Goal: Information Seeking & Learning: Check status

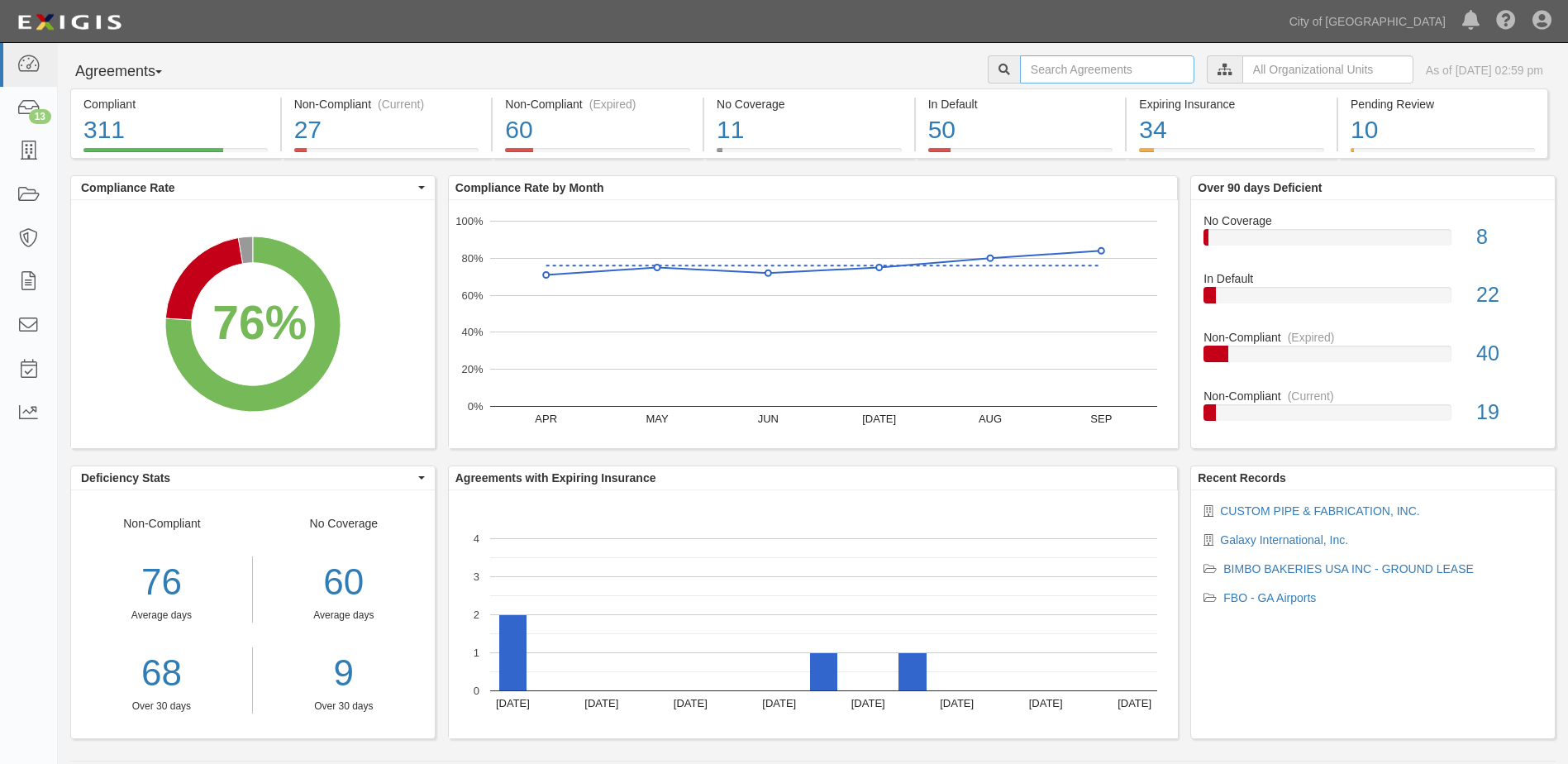
click at [1102, 67] on input "text" at bounding box center [1108, 69] width 175 height 28
click at [1085, 67] on input "text" at bounding box center [1108, 69] width 175 height 28
type input "130813"
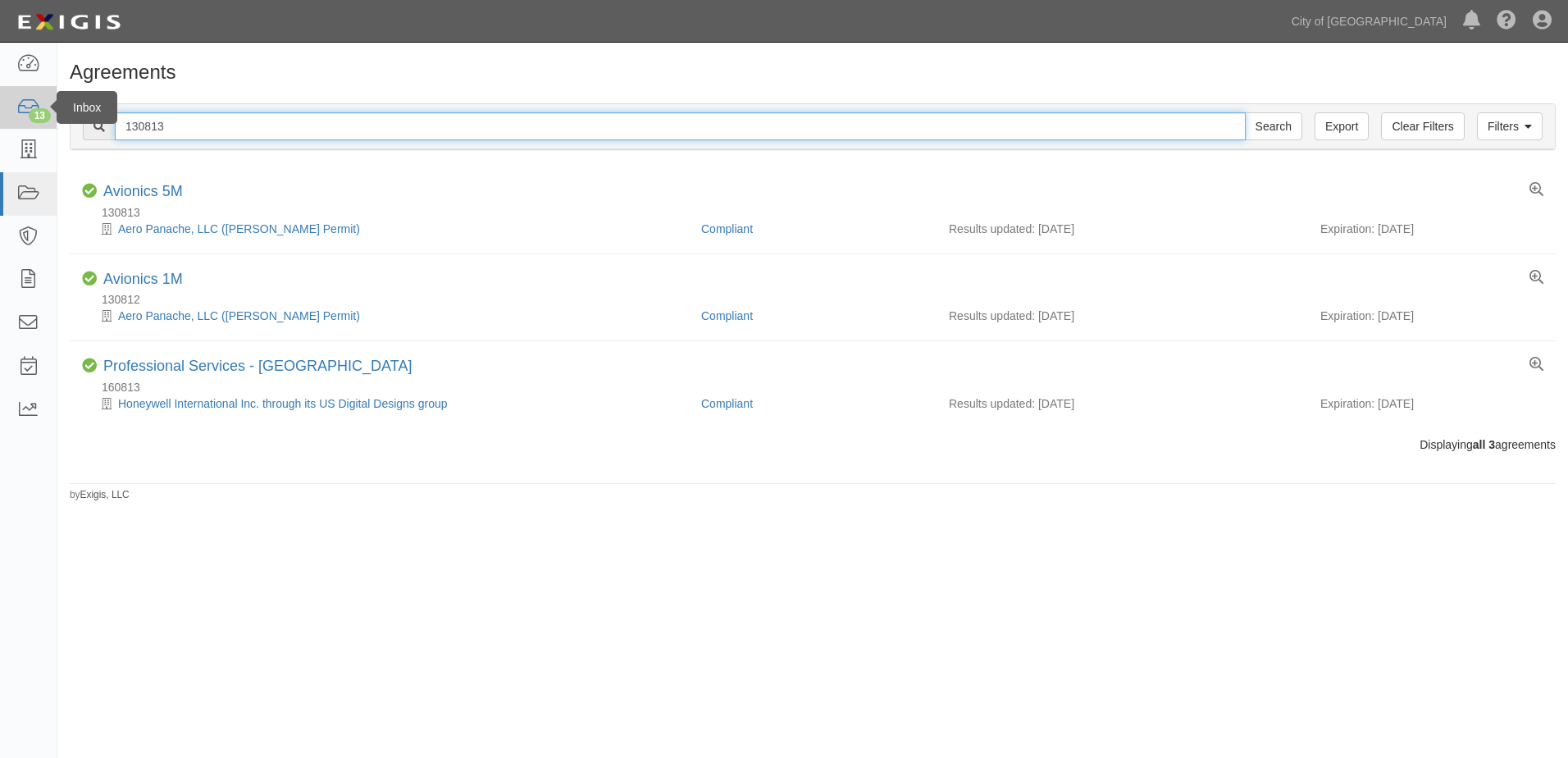
drag, startPoint x: 151, startPoint y: 126, endPoint x: 0, endPoint y: 127, distance: 151.0
click at [21, 133] on body "Toggle navigation Dashboard 13 Inbox Parties Agreements Coverages Documents Mes…" at bounding box center [784, 365] width 1568 height 732
type input "1"
type input "128448"
click at [1245, 113] on input "Search" at bounding box center [1274, 126] width 58 height 28
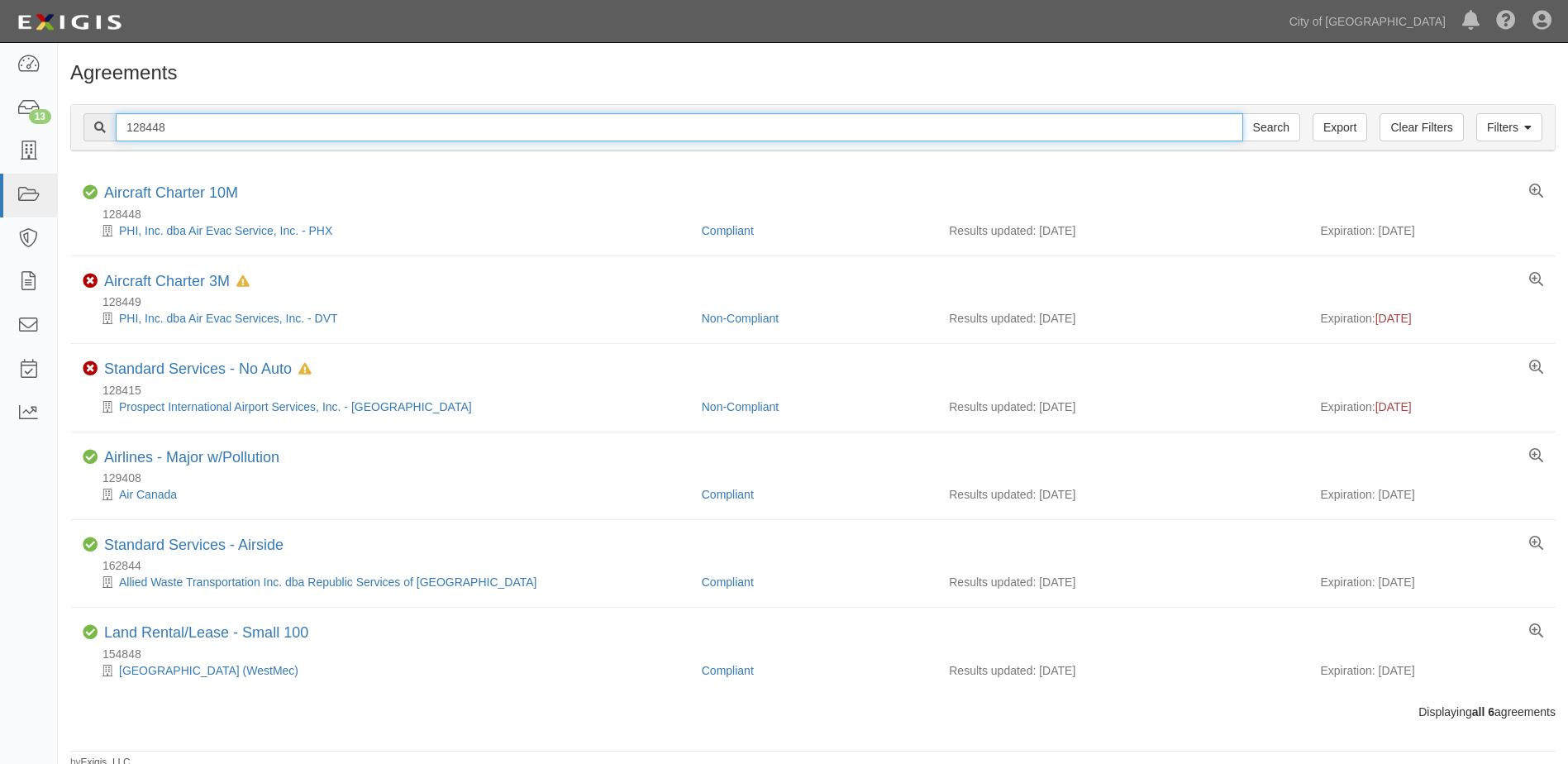
click at [176, 121] on input "128448" at bounding box center [680, 127] width 1128 height 28
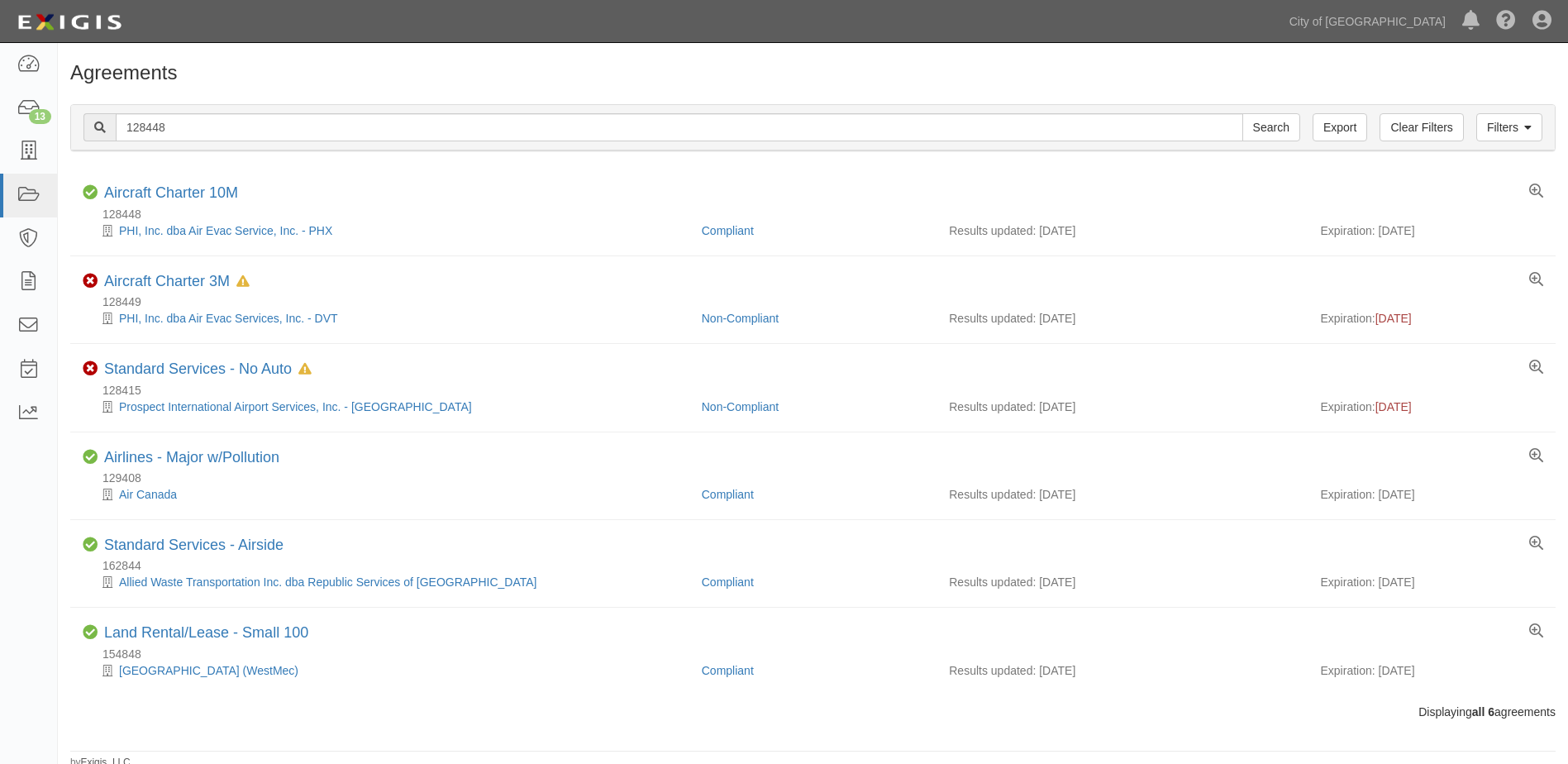
click at [1286, 705] on div "Displaying all 6 agreements" at bounding box center [813, 711] width 1510 height 16
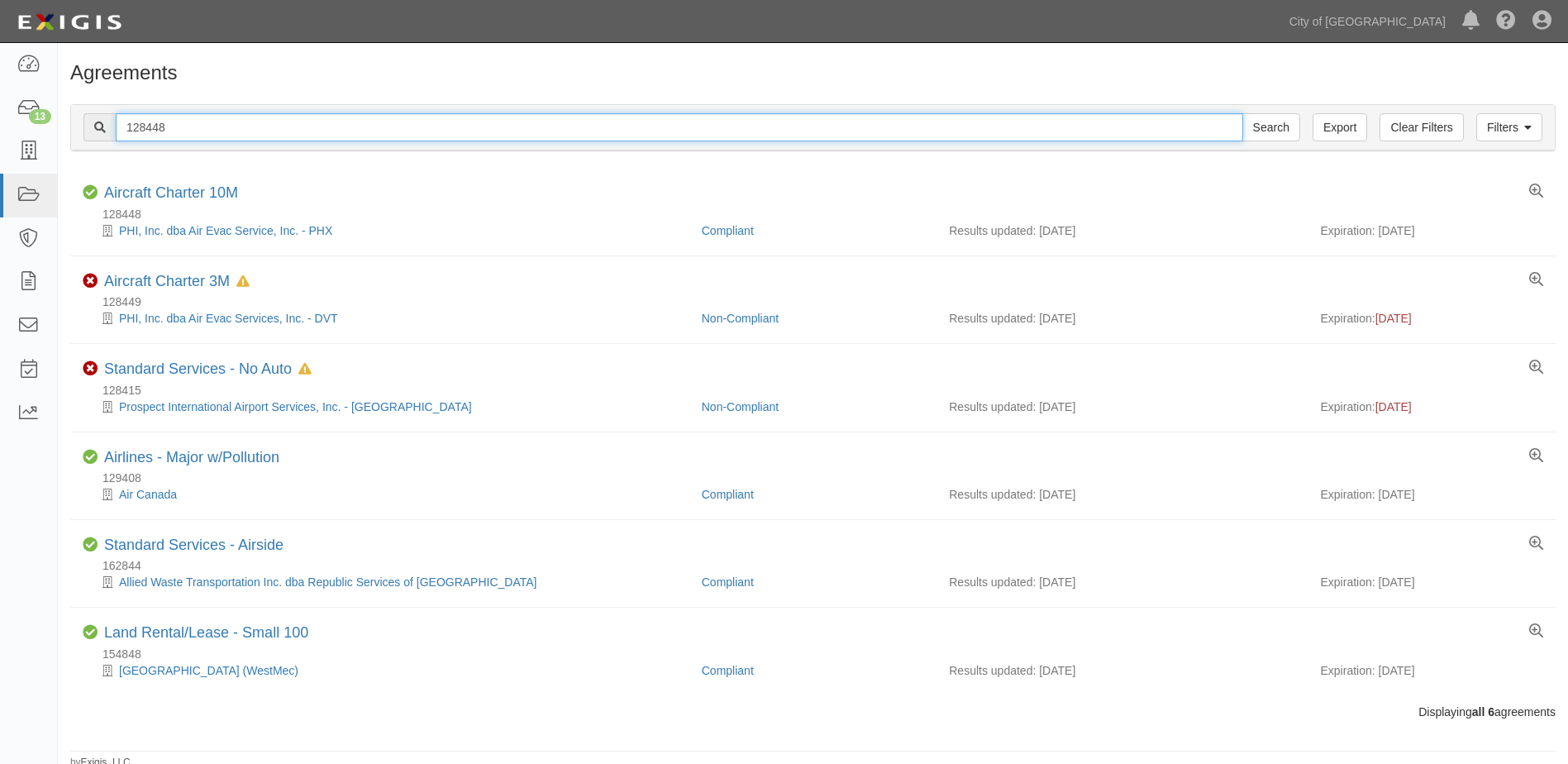
click at [194, 121] on input "128448" at bounding box center [680, 127] width 1128 height 28
drag, startPoint x: 22, startPoint y: 142, endPoint x: 0, endPoint y: 152, distance: 24.2
click at [0, 152] on html "Toggle navigation Dashboard 13 Inbox Parties Agreements Coverages Documents Mes…" at bounding box center [784, 385] width 1568 height 770
click at [200, 132] on input "158025" at bounding box center [680, 127] width 1128 height 28
type input "158025"
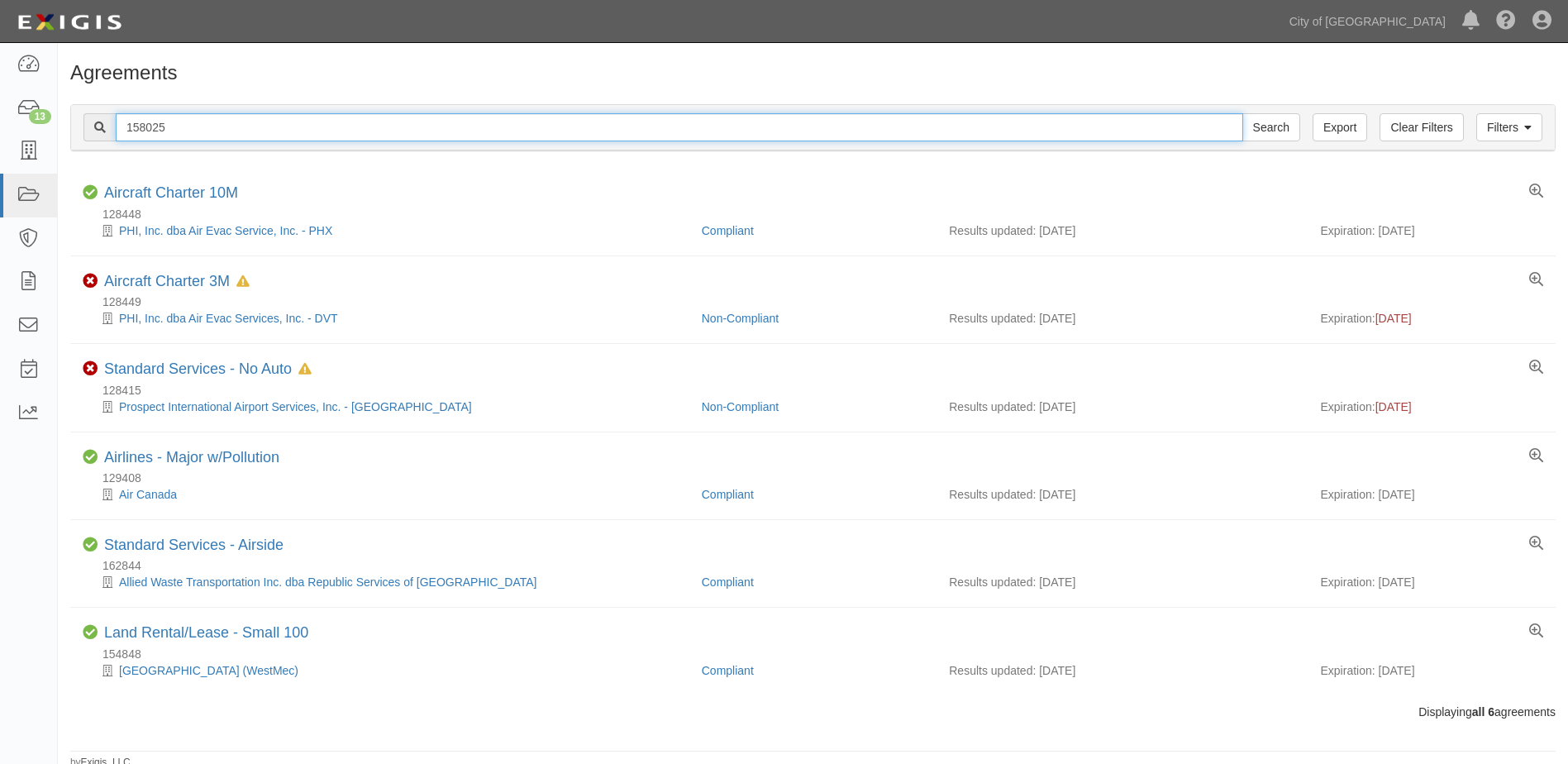
click at [1242, 113] on input "Search" at bounding box center [1271, 127] width 58 height 28
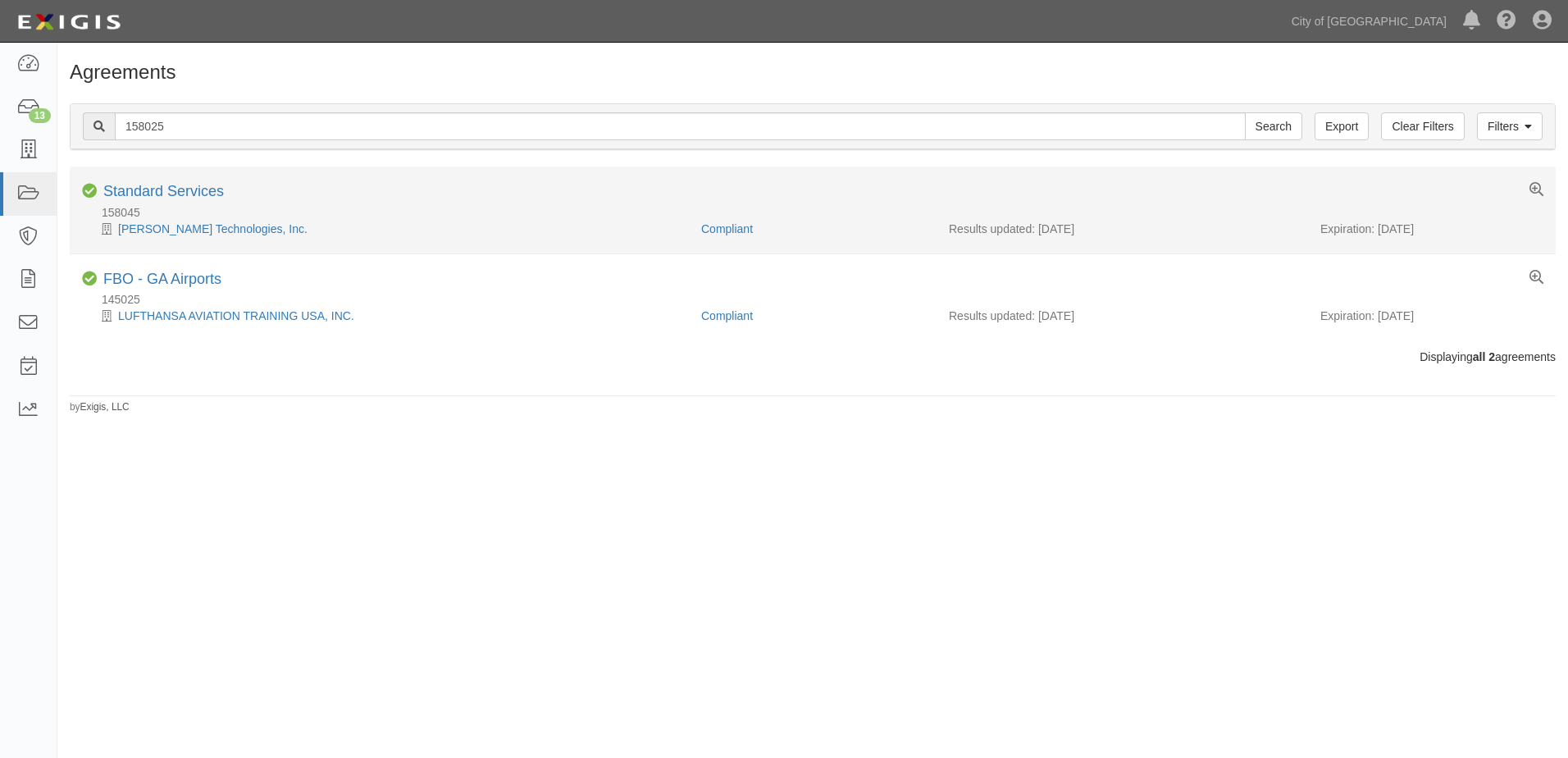
click at [257, 195] on div "Compliant Standard Services" at bounding box center [812, 193] width 1486 height 20
click at [206, 196] on link "Standard Services" at bounding box center [163, 190] width 121 height 16
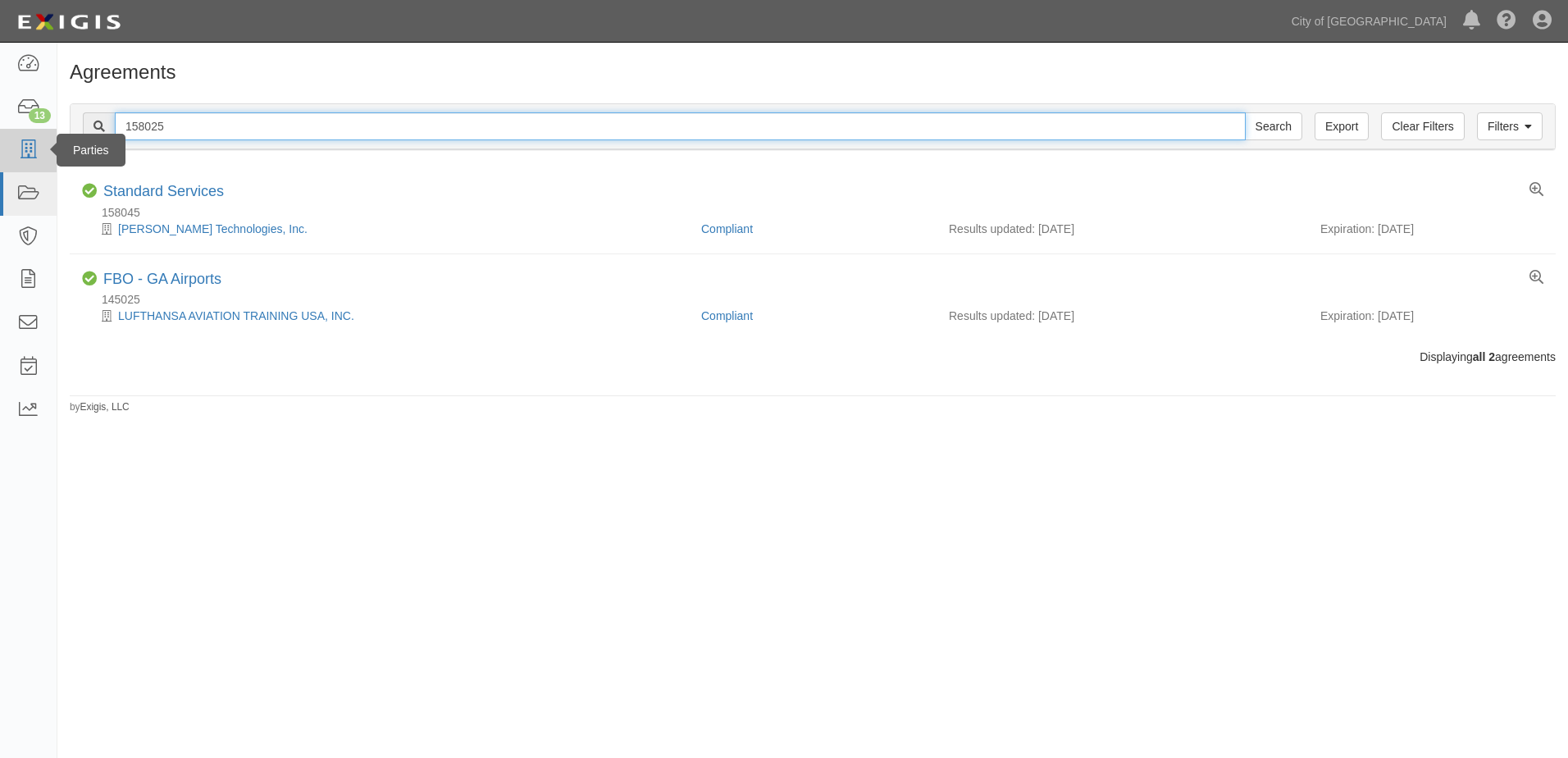
drag, startPoint x: 216, startPoint y: 122, endPoint x: 7, endPoint y: 151, distance: 211.0
click at [7, 151] on body "Toggle navigation Dashboard 13 Inbox Parties Agreements Coverages Documents Mes…" at bounding box center [784, 365] width 1568 height 732
paste input "28601"
type input "128601"
click at [1245, 113] on input "Search" at bounding box center [1274, 126] width 58 height 28
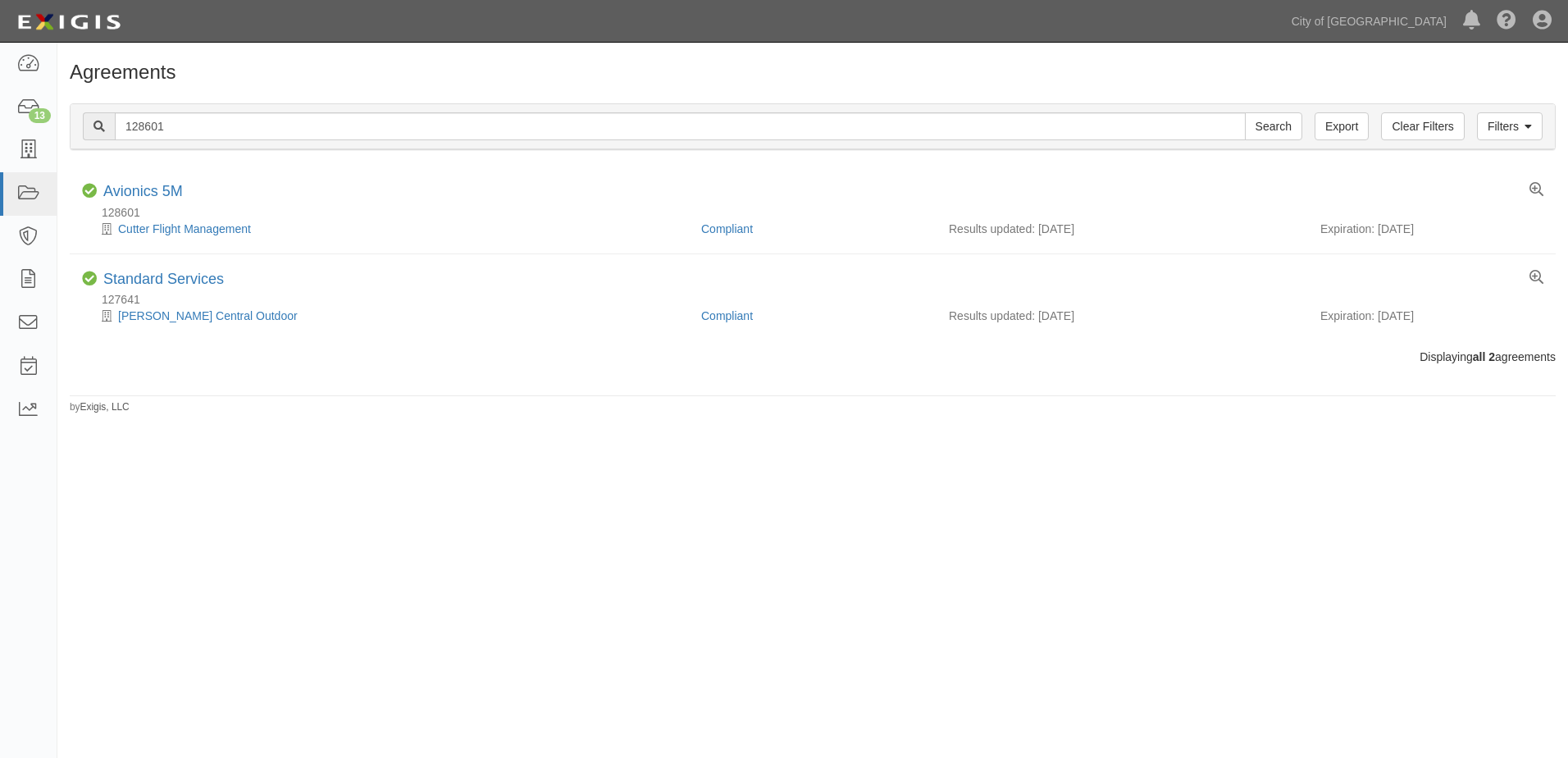
click at [957, 582] on div "Agreements Filters Clear Filters Export 128601 Search Filters Compliance Status…" at bounding box center [784, 390] width 1568 height 683
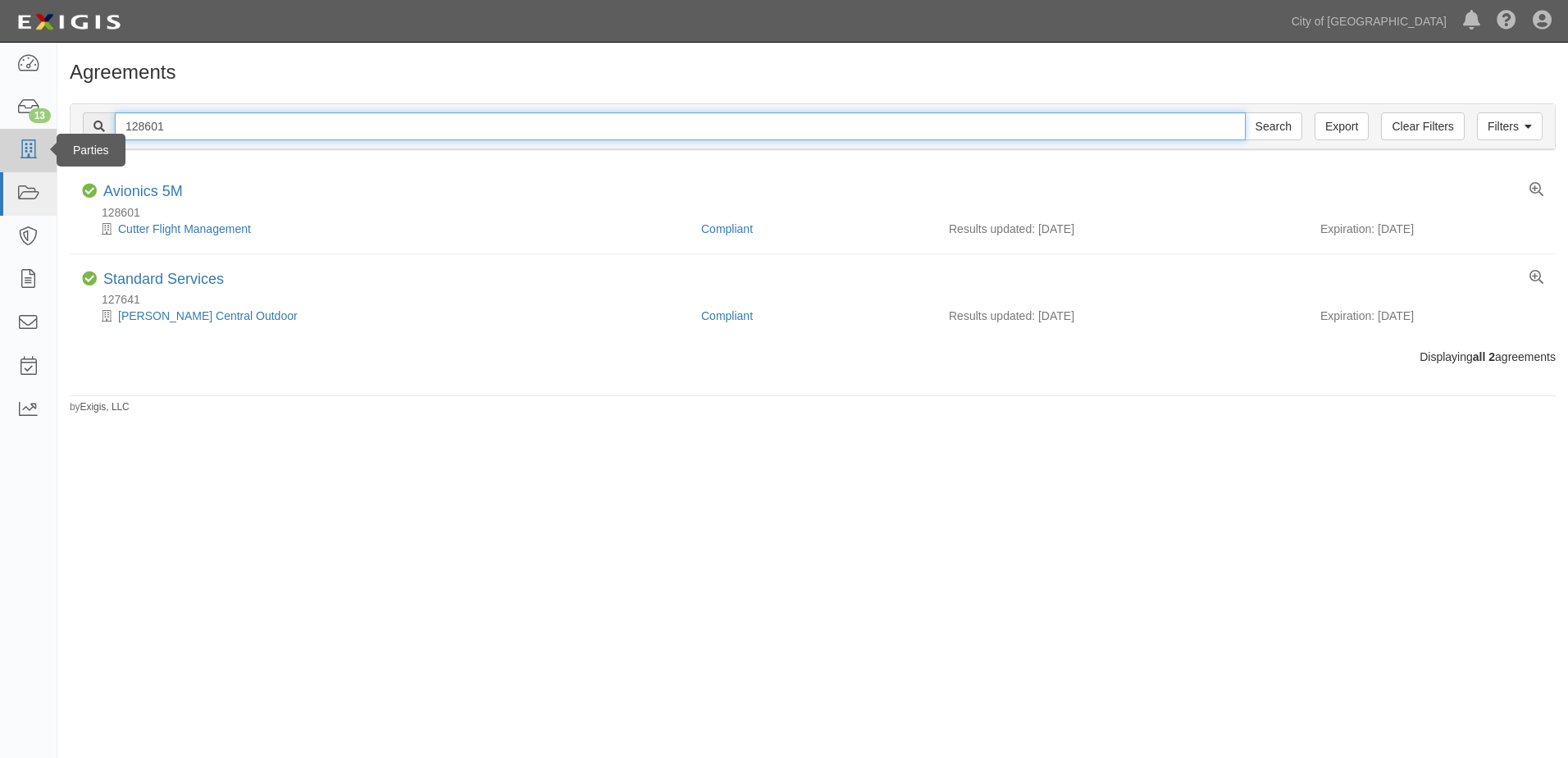
drag, startPoint x: 183, startPoint y: 127, endPoint x: 0, endPoint y: 136, distance: 183.2
click at [0, 136] on html "Toggle navigation Dashboard 13 Inbox Parties Agreements Coverages Documents Mes…" at bounding box center [784, 365] width 1568 height 732
paste input "46979"
type input "146979"
click at [1245, 113] on input "Search" at bounding box center [1274, 126] width 58 height 28
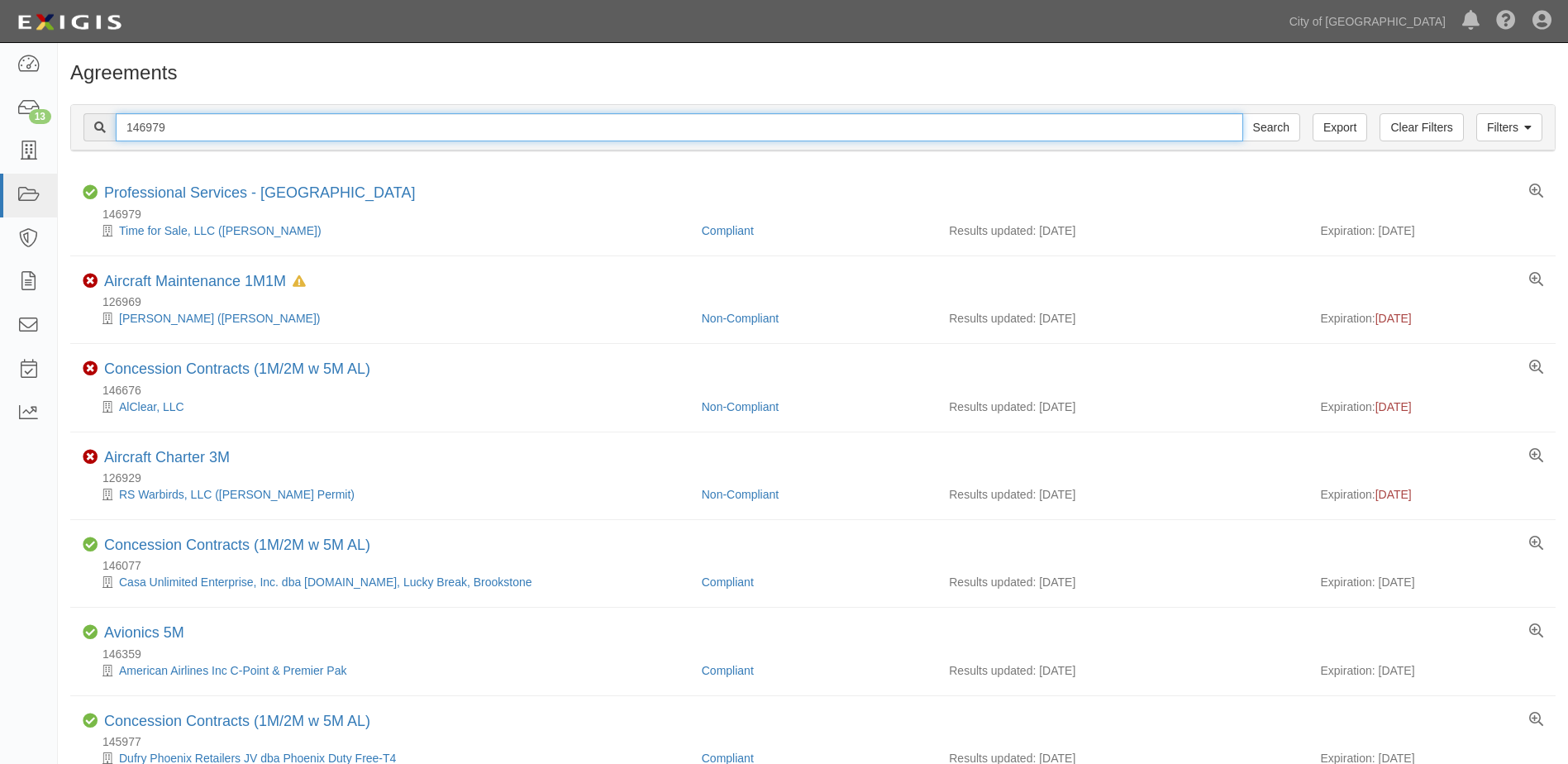
drag, startPoint x: 182, startPoint y: 130, endPoint x: 78, endPoint y: 136, distance: 104.2
click at [78, 136] on div "Filters Clear Filters Export 146979 Search Filters" at bounding box center [813, 127] width 1484 height 45
paste input "29020"
type input "129020"
click at [1242, 113] on input "Search" at bounding box center [1271, 127] width 58 height 28
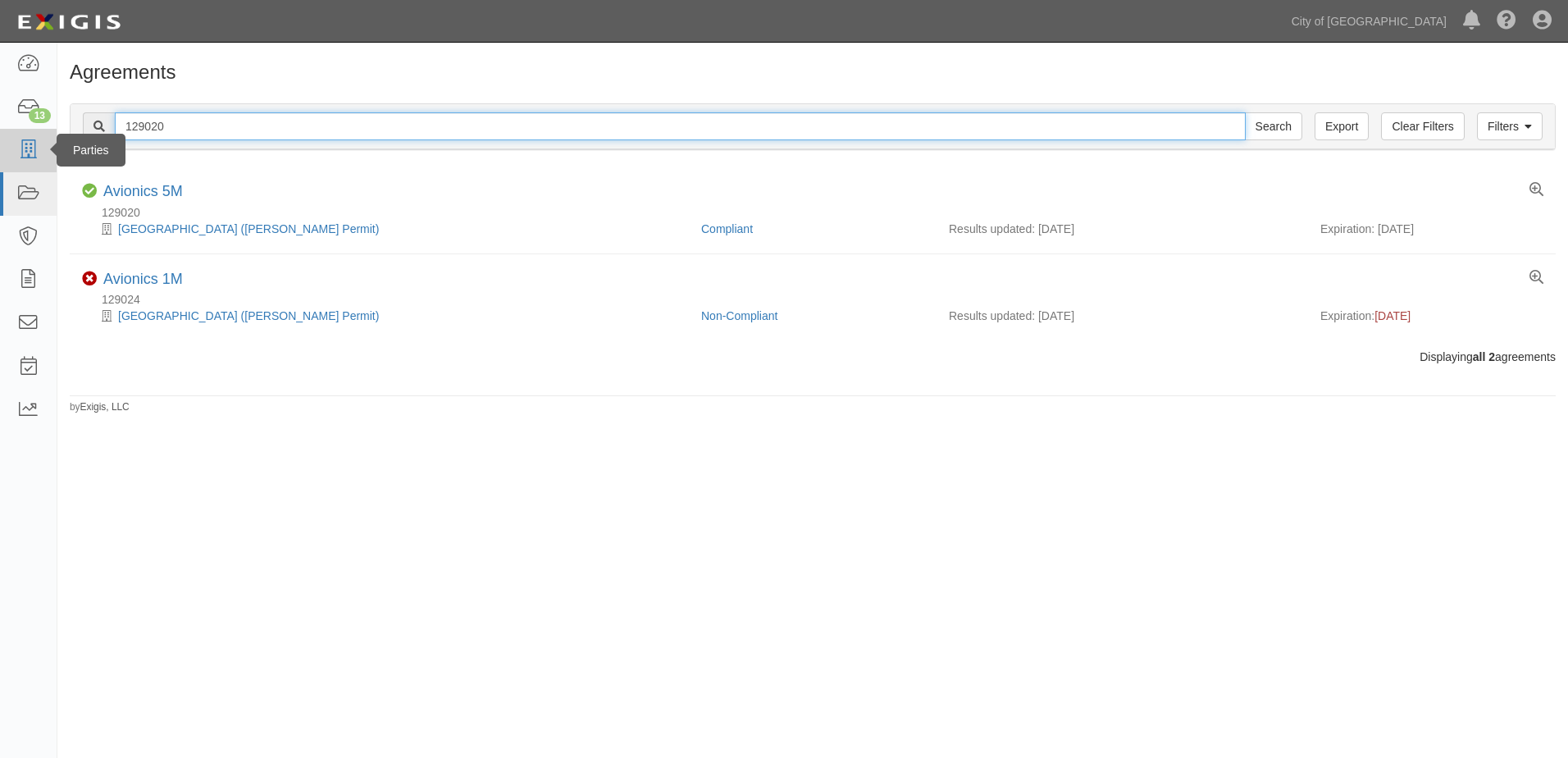
drag, startPoint x: 148, startPoint y: 129, endPoint x: 30, endPoint y: 130, distance: 118.0
click at [37, 135] on body "Toggle navigation Dashboard 13 Inbox Parties Agreements Coverages Documents Mes…" at bounding box center [784, 365] width 1568 height 732
paste input "58025"
type input "158025"
click at [1245, 113] on input "Search" at bounding box center [1274, 126] width 58 height 28
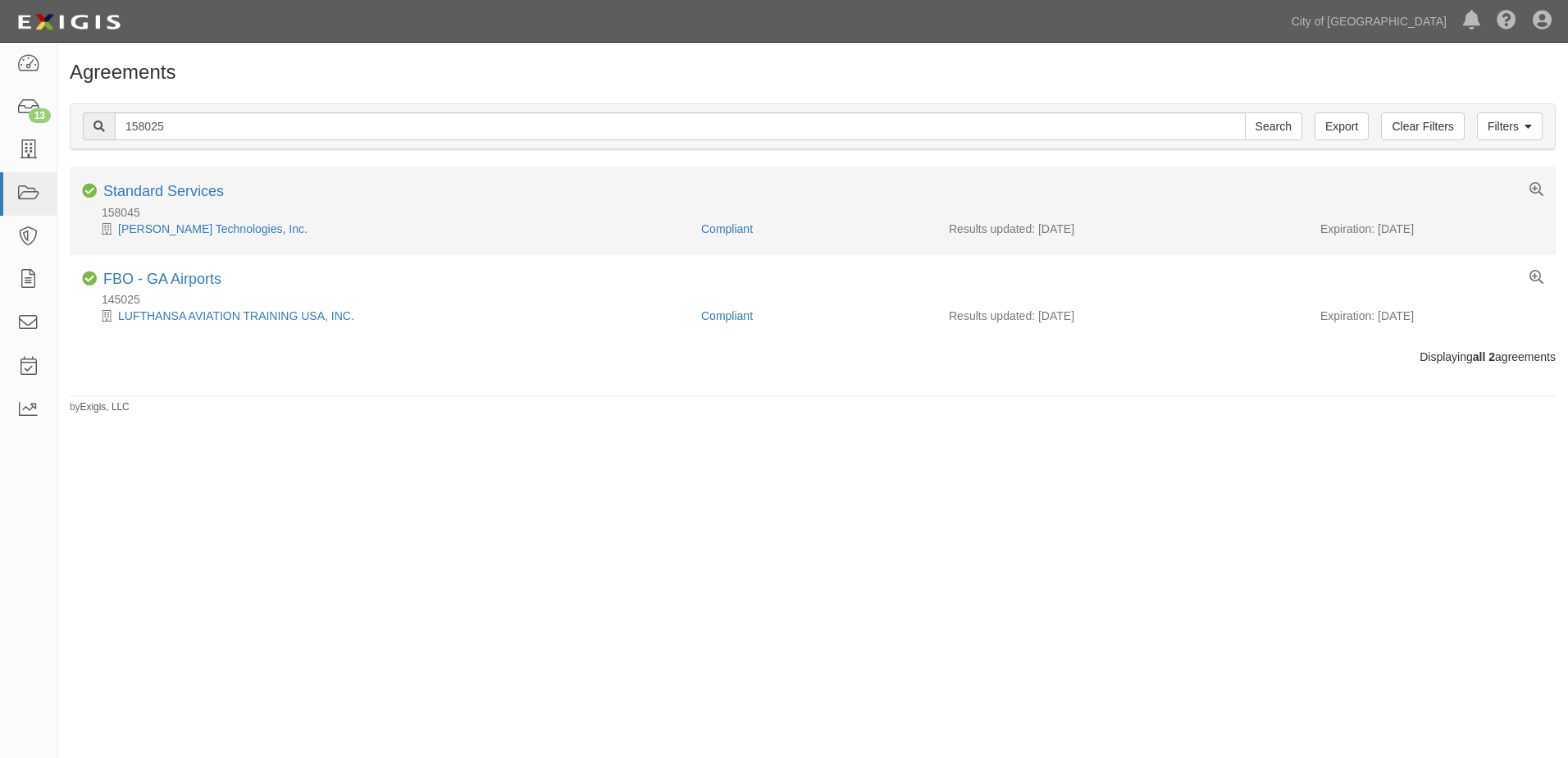
click at [284, 200] on div "Compliant Standard Services" at bounding box center [812, 193] width 1486 height 20
click at [276, 229] on div "Halliday Technologies, Inc." at bounding box center [386, 228] width 607 height 16
click at [181, 233] on link "Halliday Technologies, Inc." at bounding box center [213, 229] width 189 height 14
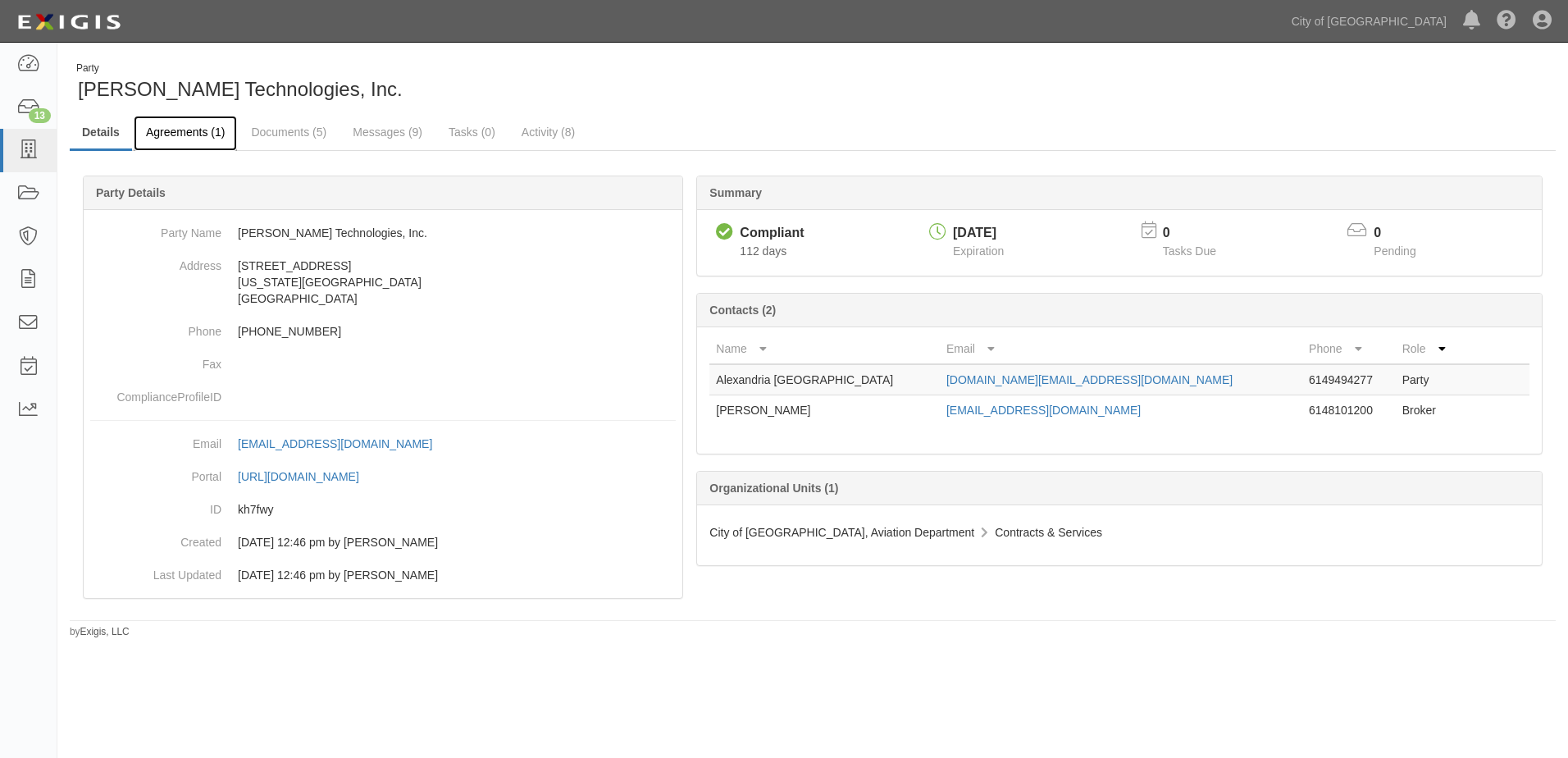
click at [191, 134] on link "Agreements (1)" at bounding box center [185, 134] width 103 height 36
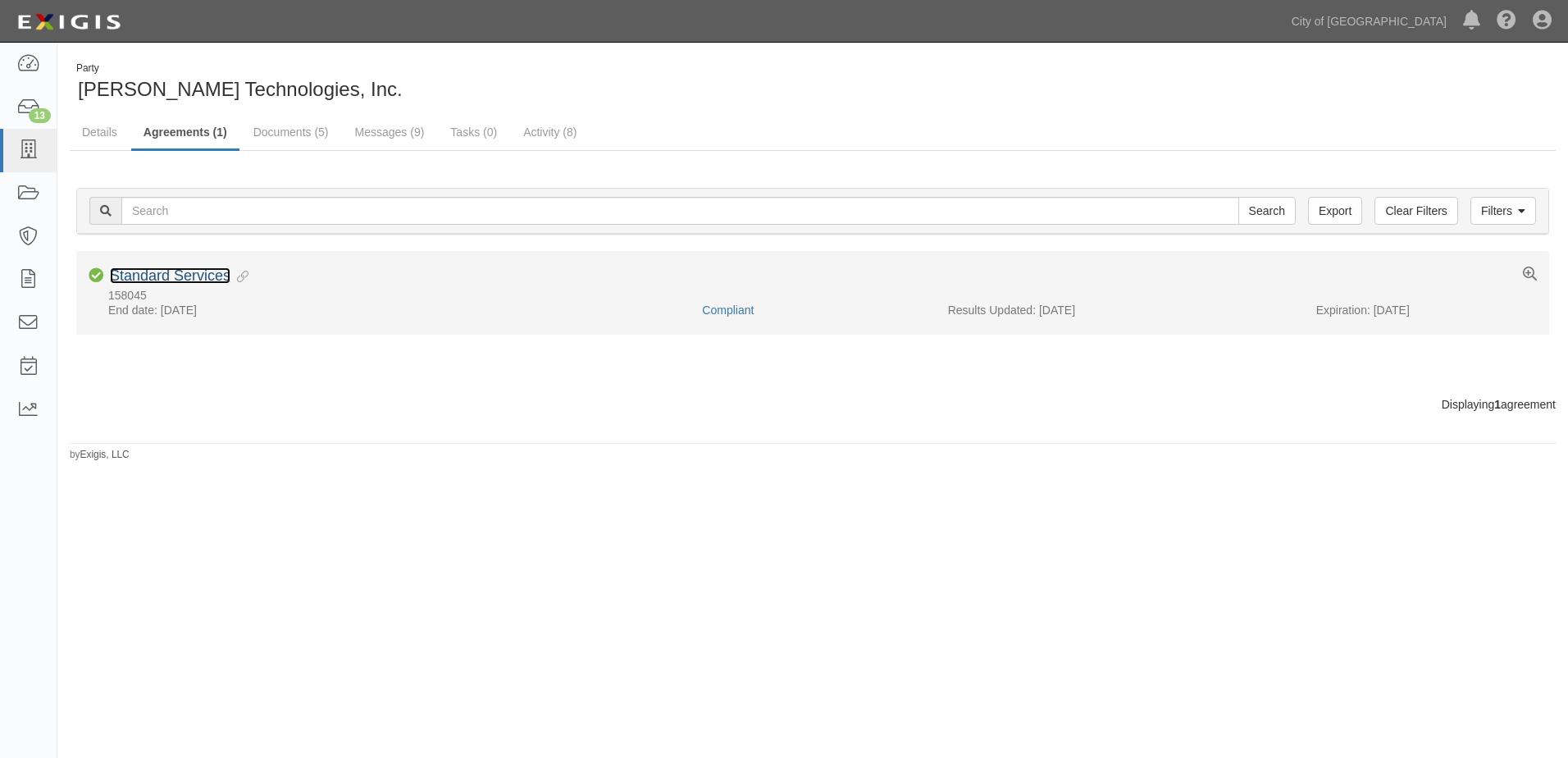
click at [173, 272] on link "Standard Services" at bounding box center [170, 275] width 121 height 16
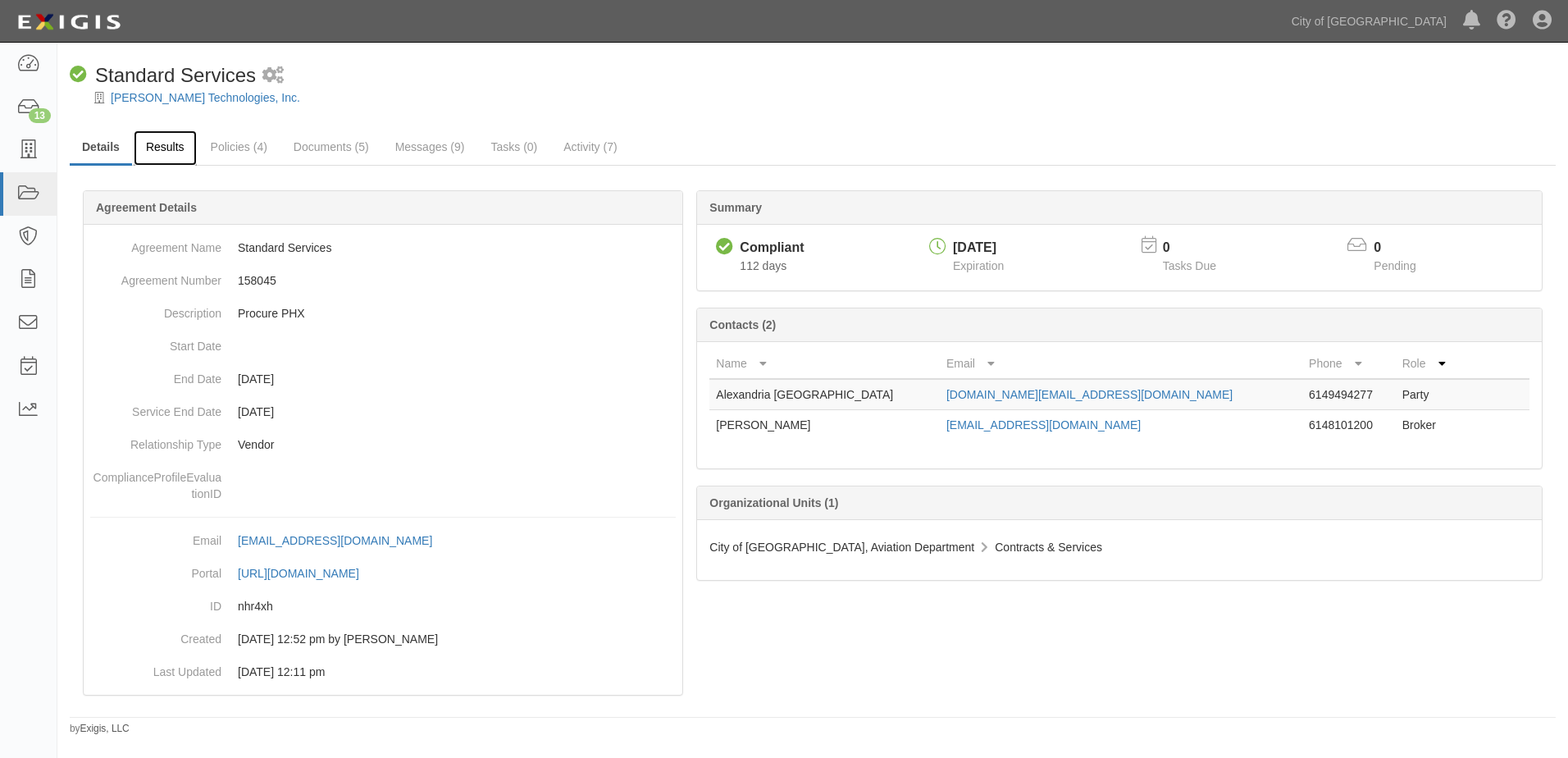
click at [175, 144] on link "Results" at bounding box center [165, 148] width 63 height 36
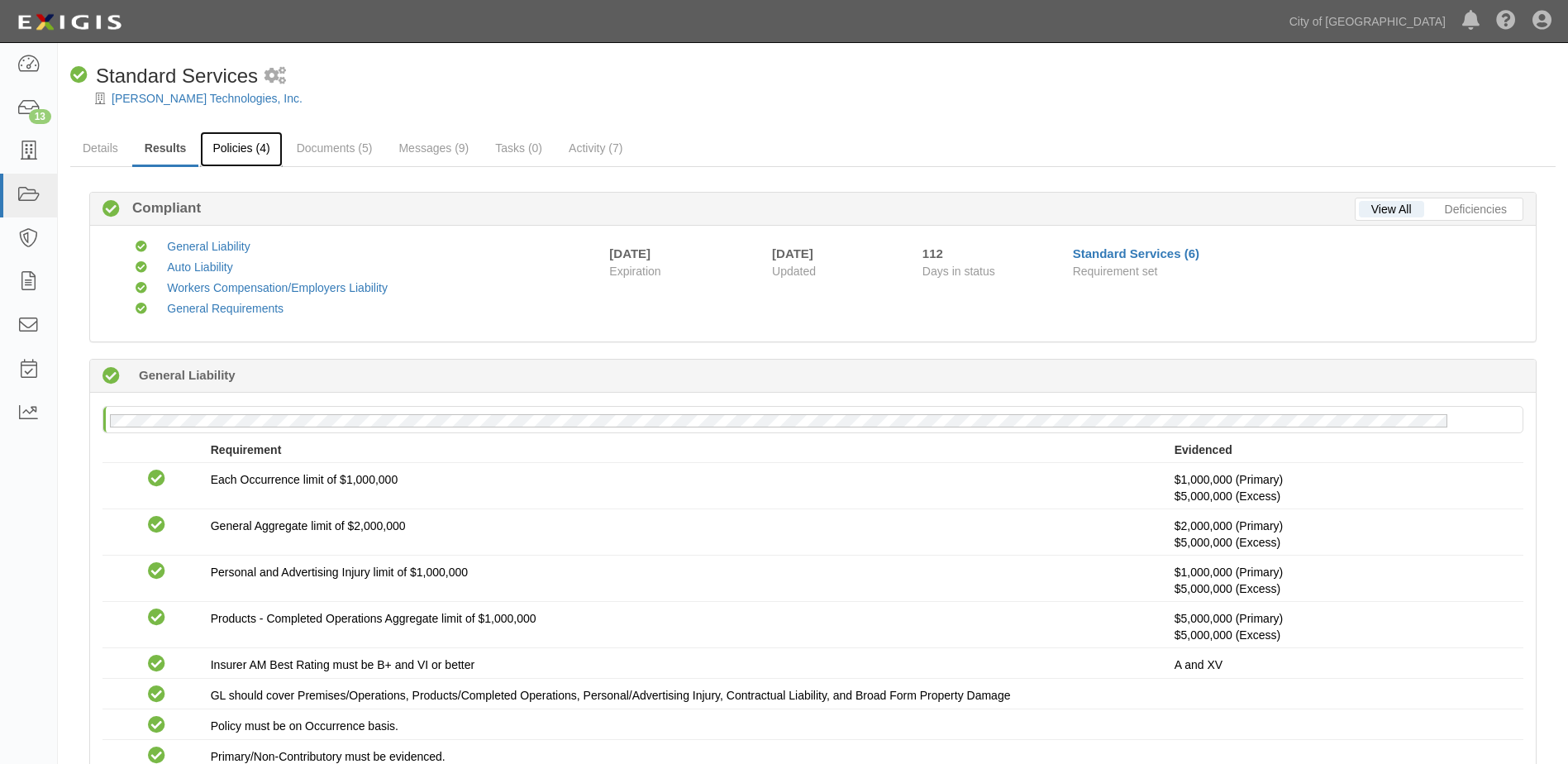
click at [234, 150] on link "Policies (4)" at bounding box center [241, 149] width 82 height 36
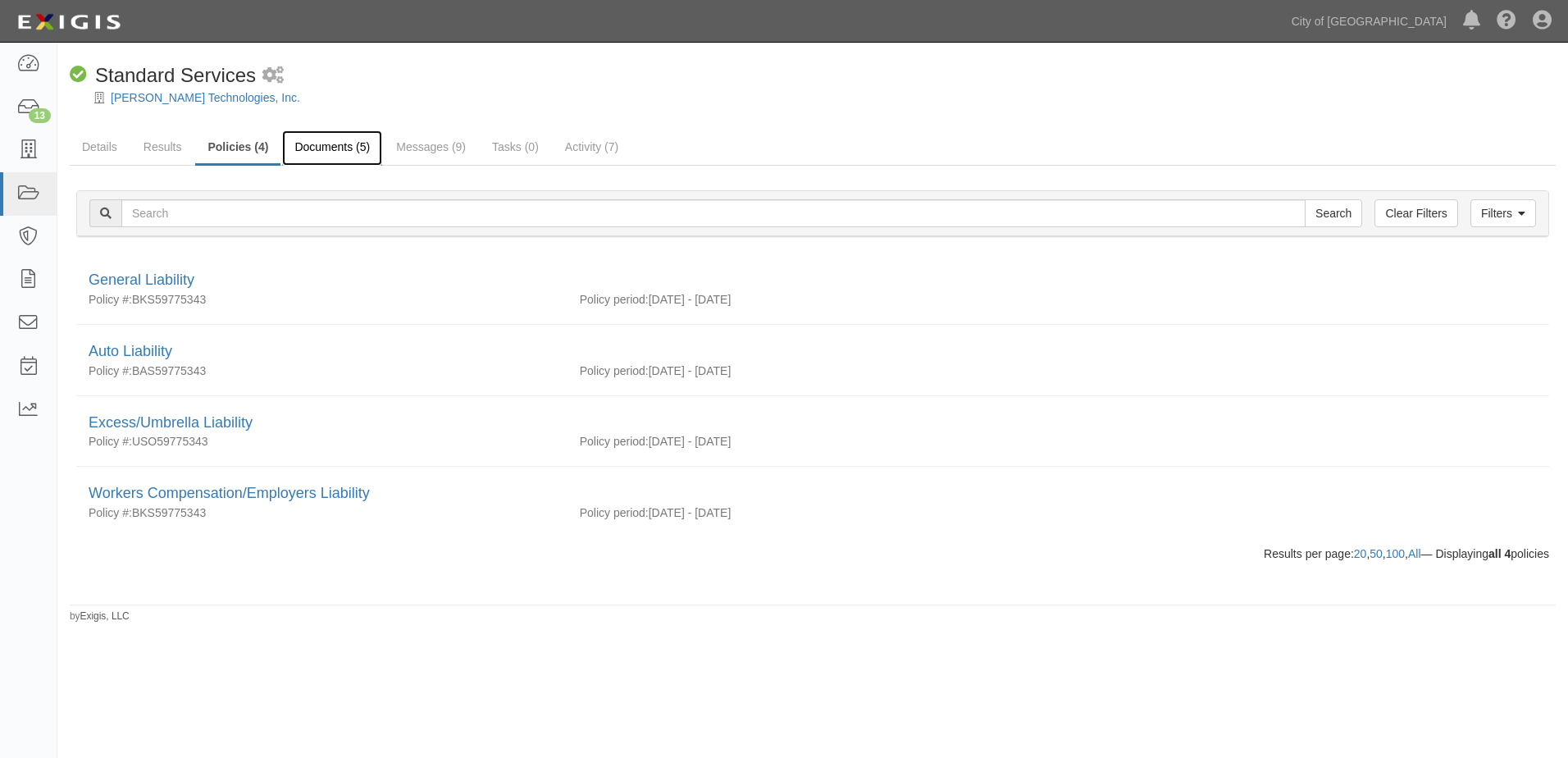
click at [299, 147] on link "Documents (5)" at bounding box center [332, 148] width 100 height 36
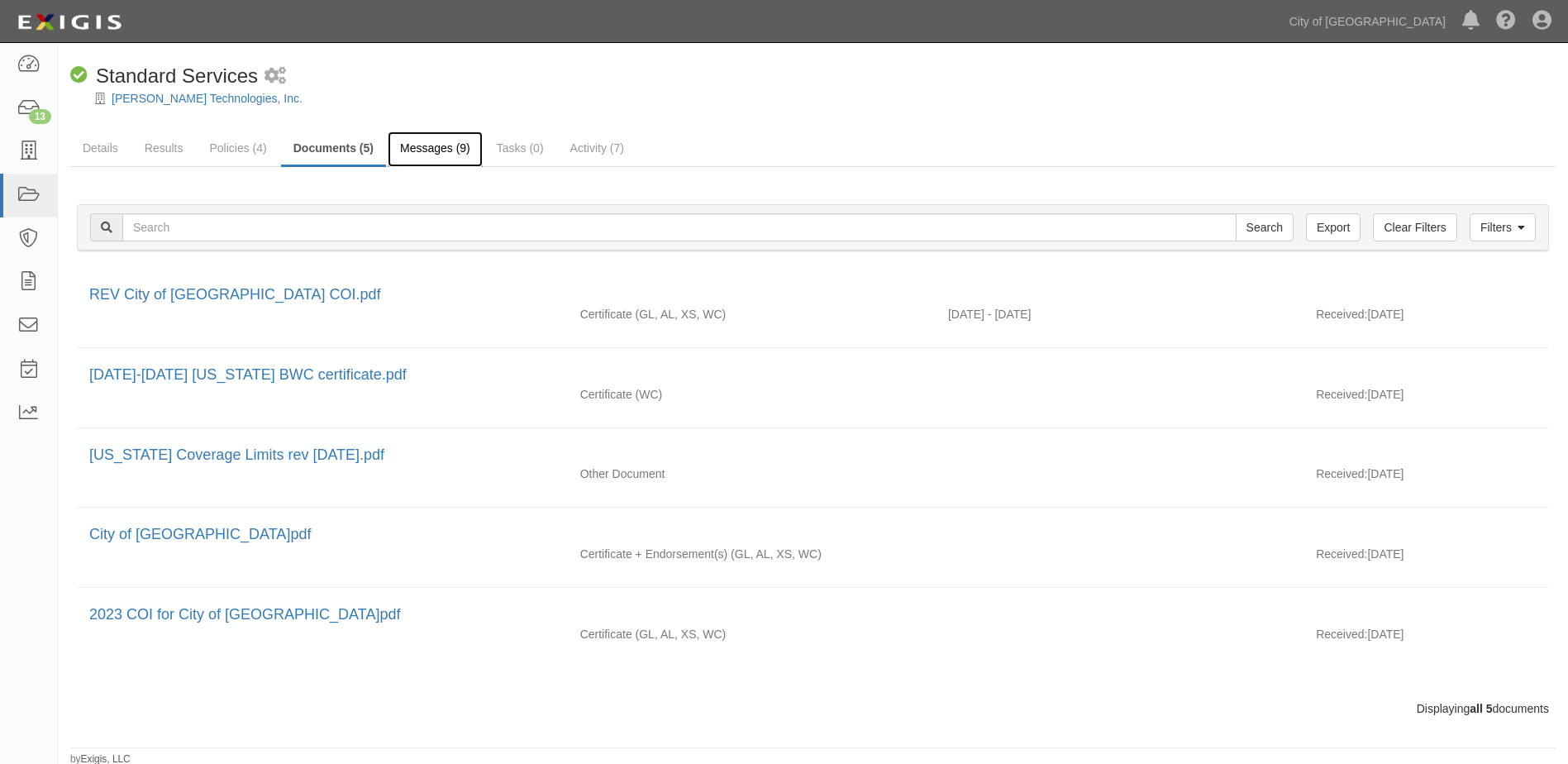
click at [422, 150] on link "Messages (9)" at bounding box center [436, 149] width 95 height 36
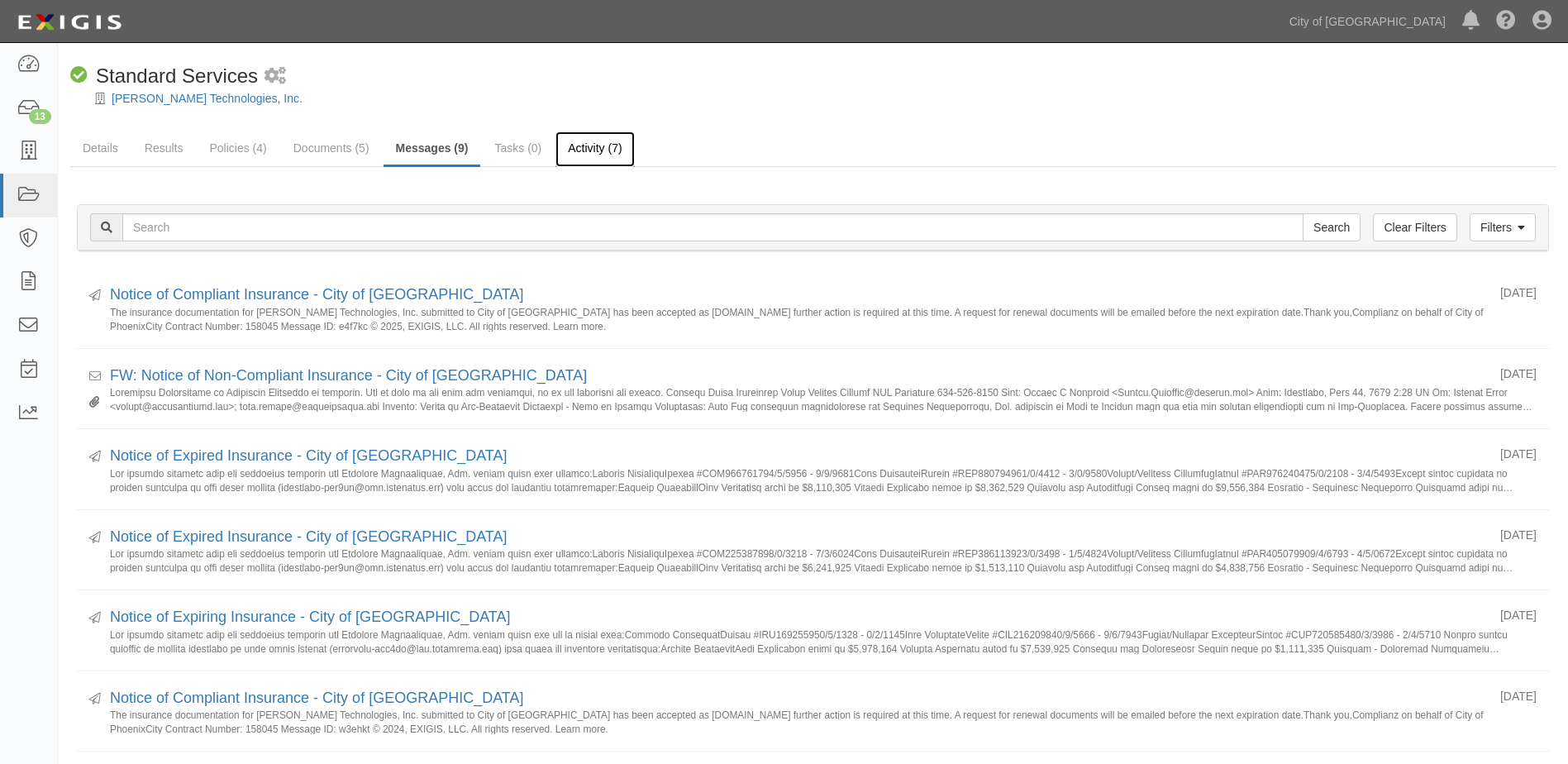
click at [573, 150] on link "Activity (7)" at bounding box center [595, 149] width 78 height 36
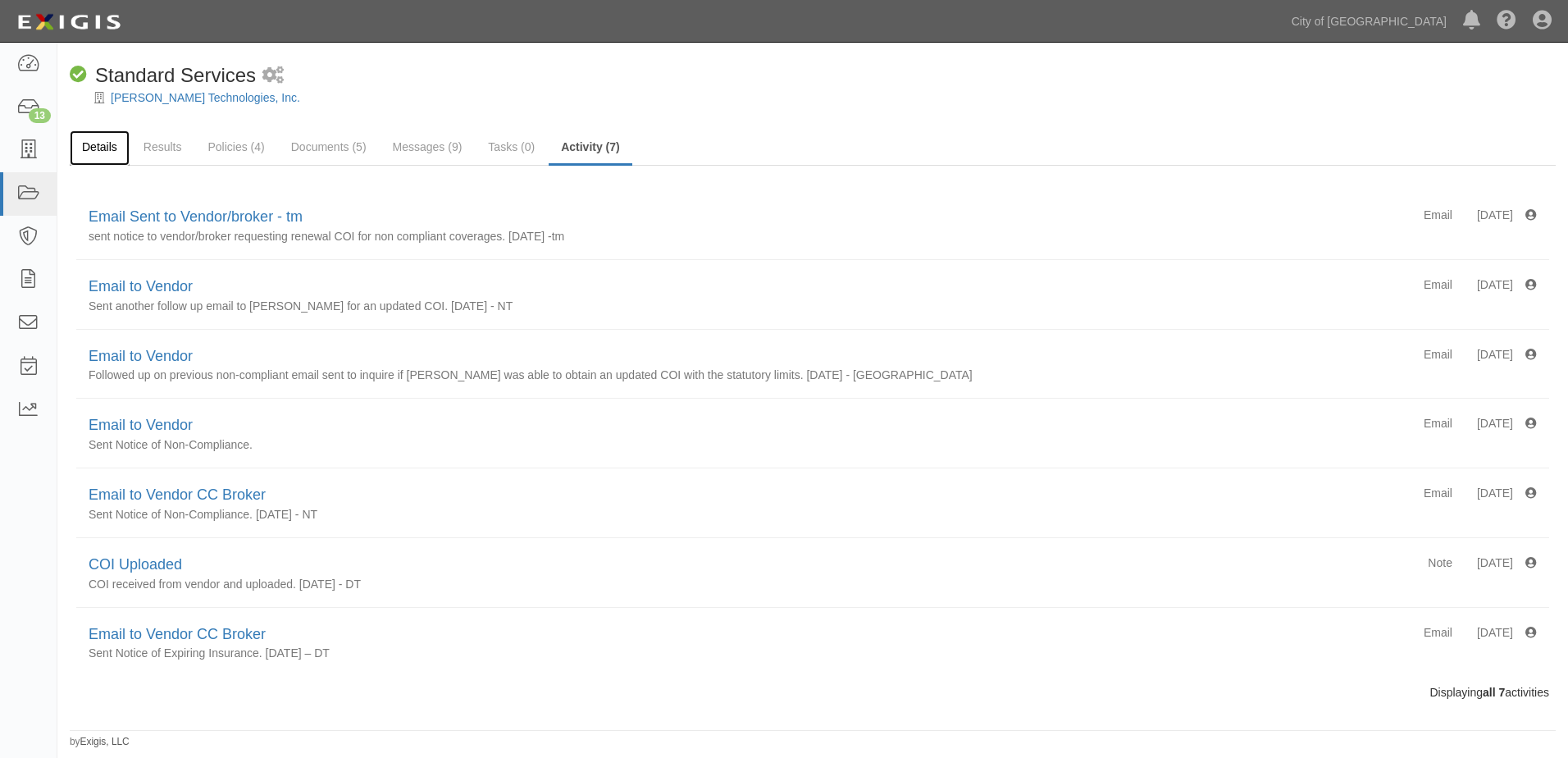
click at [82, 148] on link "Details" at bounding box center [99, 148] width 60 height 36
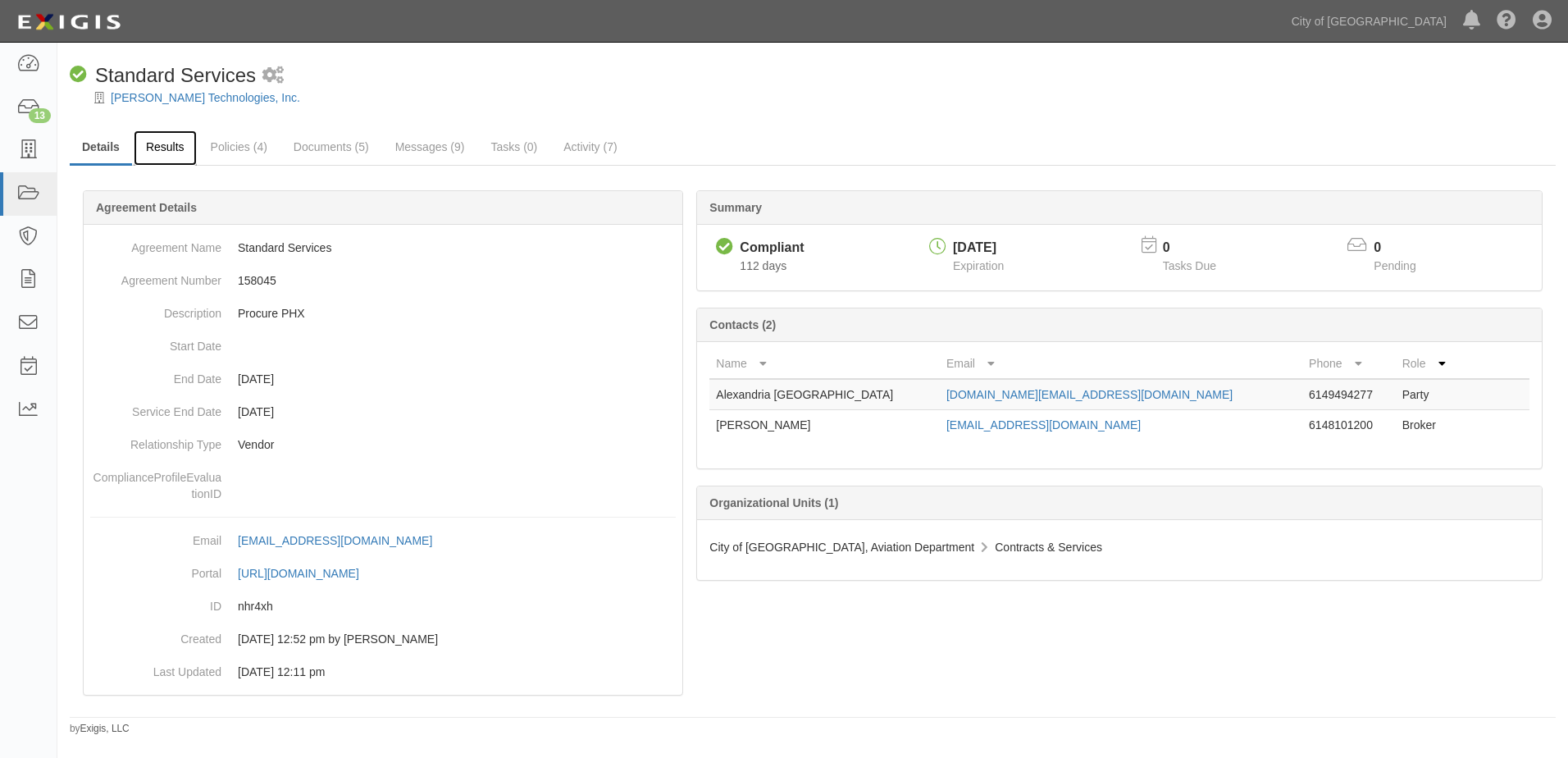
click at [181, 150] on link "Results" at bounding box center [165, 148] width 63 height 36
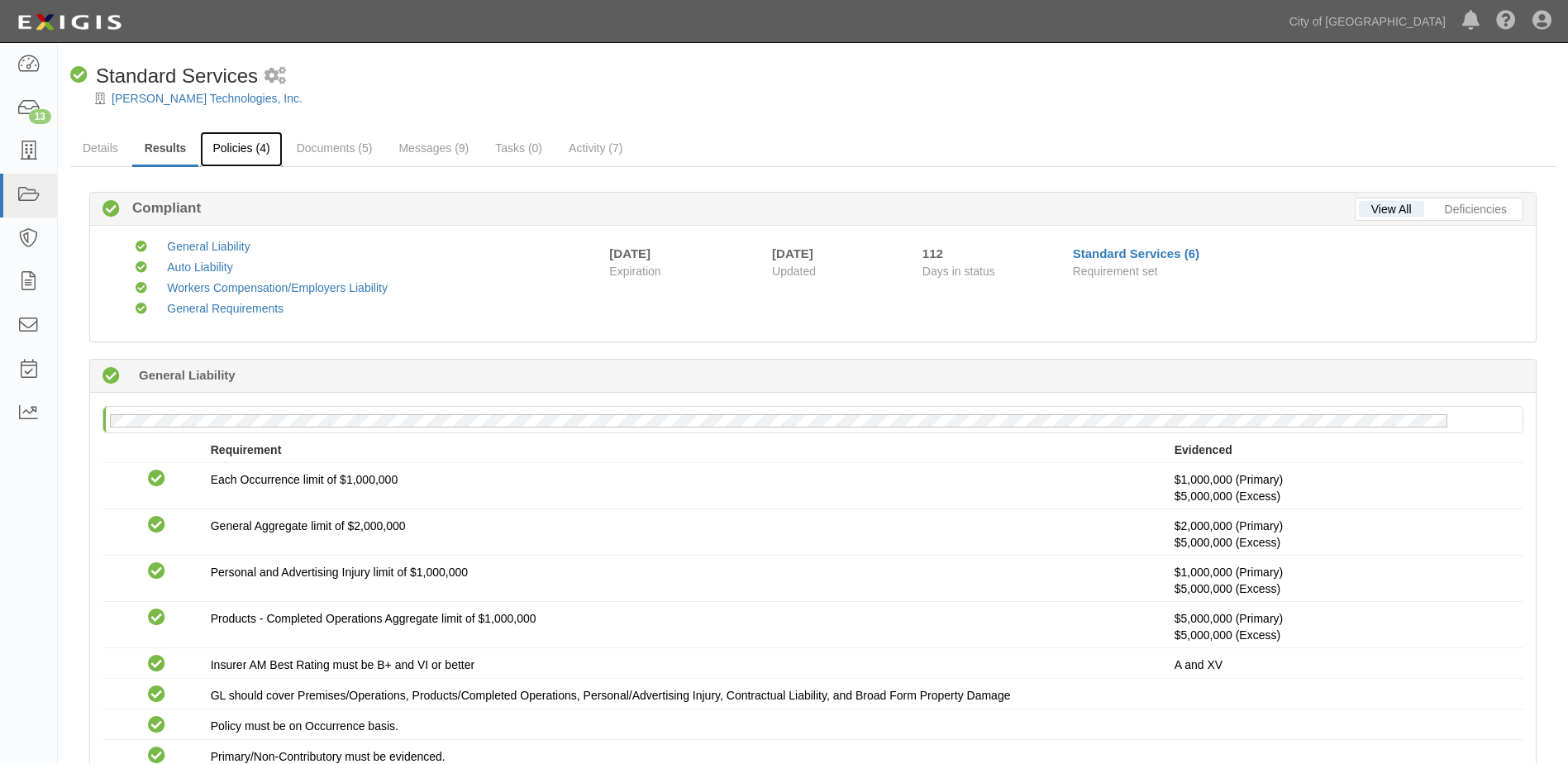
click at [221, 150] on link "Policies (4)" at bounding box center [241, 149] width 82 height 36
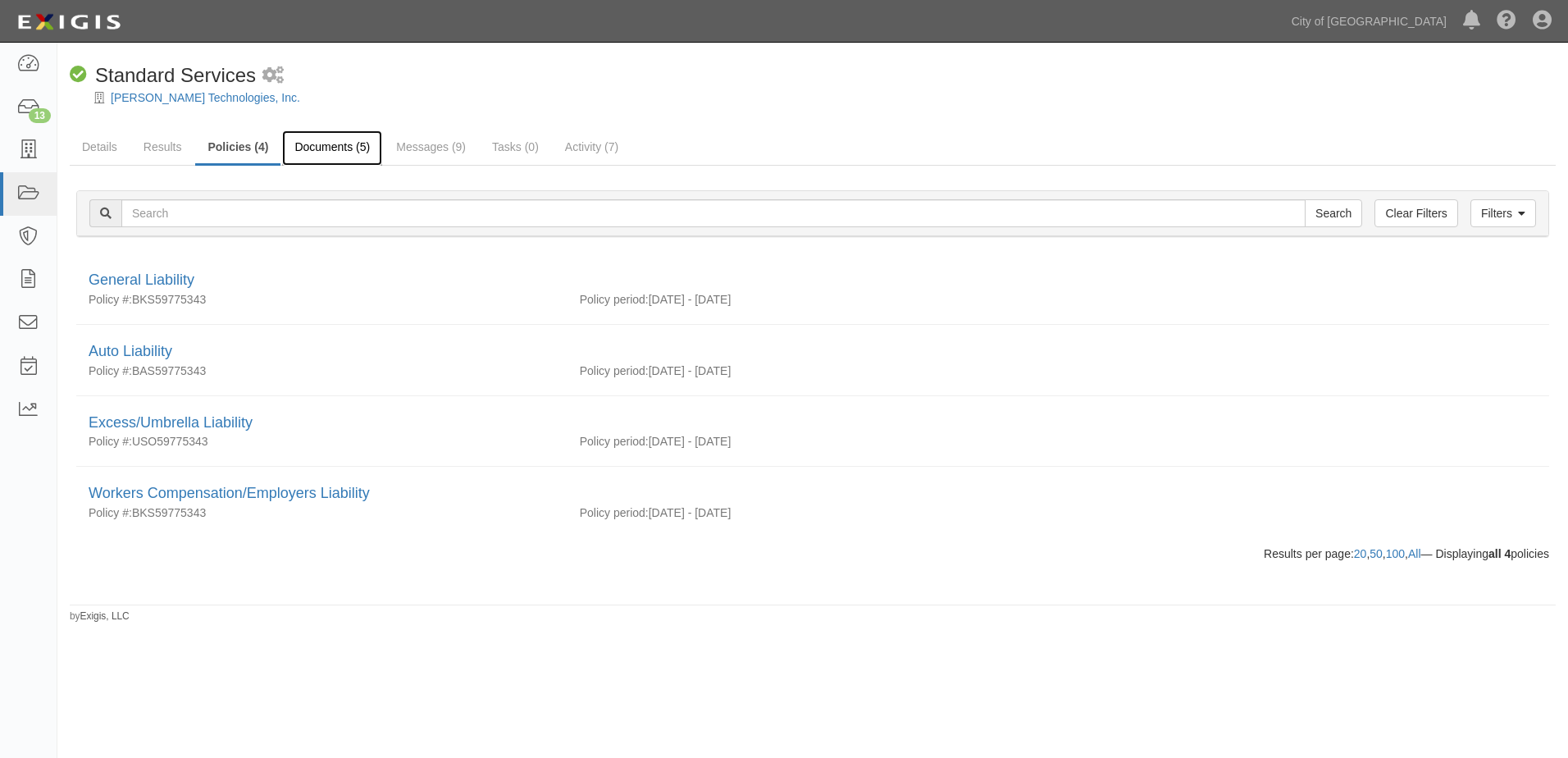
click at [338, 149] on link "Documents (5)" at bounding box center [332, 148] width 100 height 36
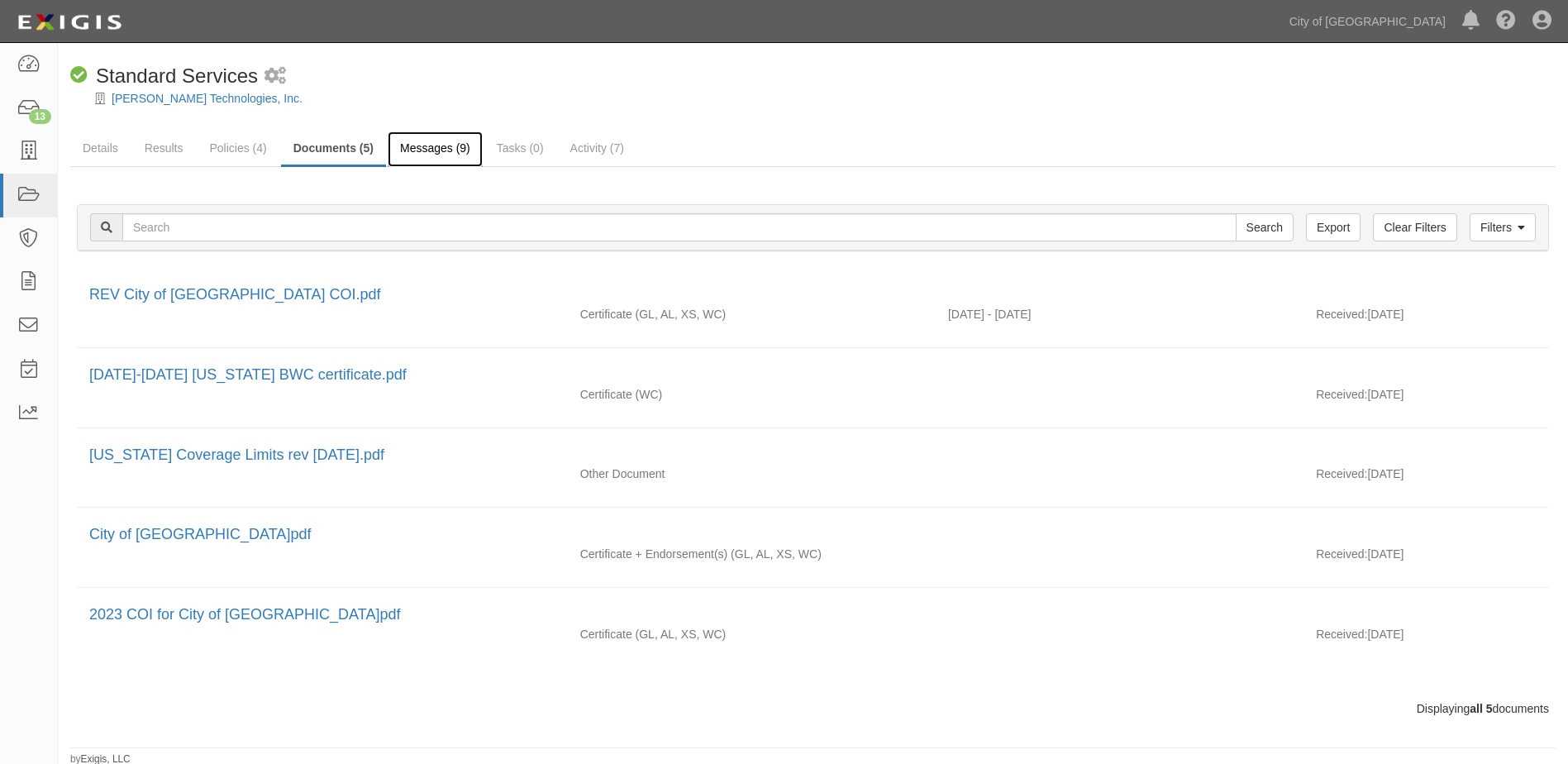
click at [422, 148] on link "Messages (9)" at bounding box center [436, 149] width 95 height 36
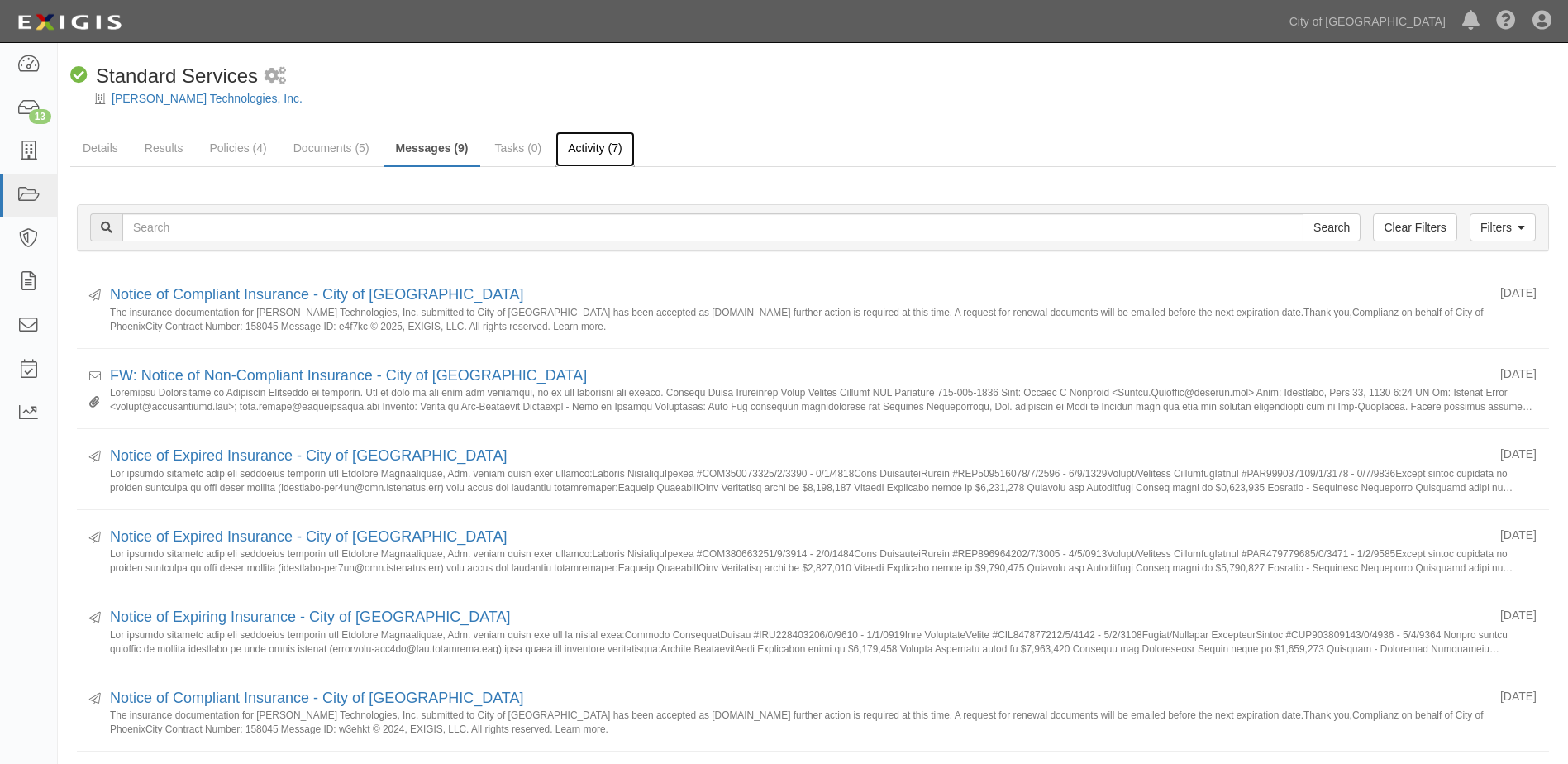
click at [598, 147] on link "Activity (7)" at bounding box center [595, 149] width 78 height 36
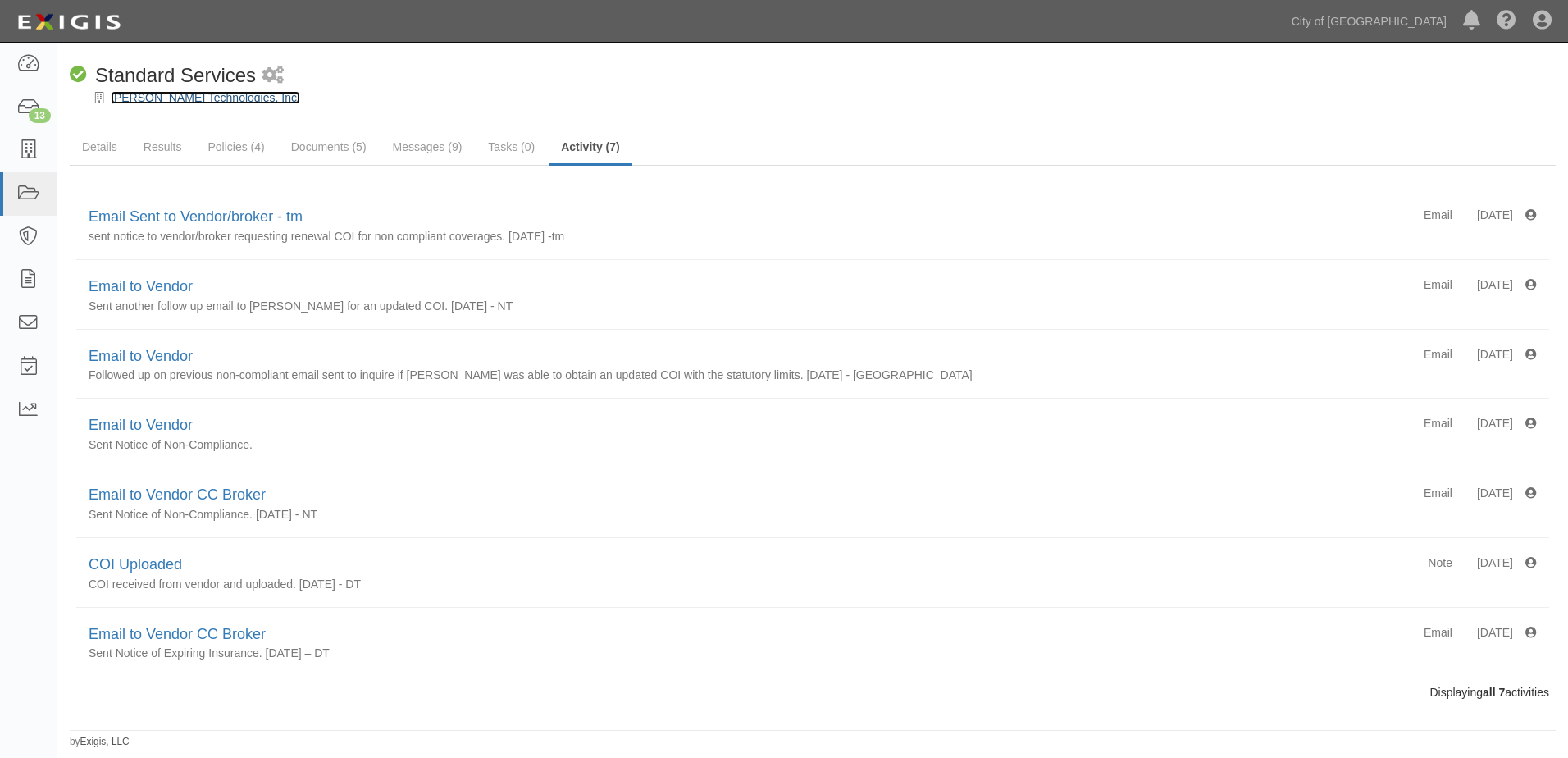
click at [162, 92] on link "[PERSON_NAME] Technologies, Inc." at bounding box center [206, 98] width 189 height 14
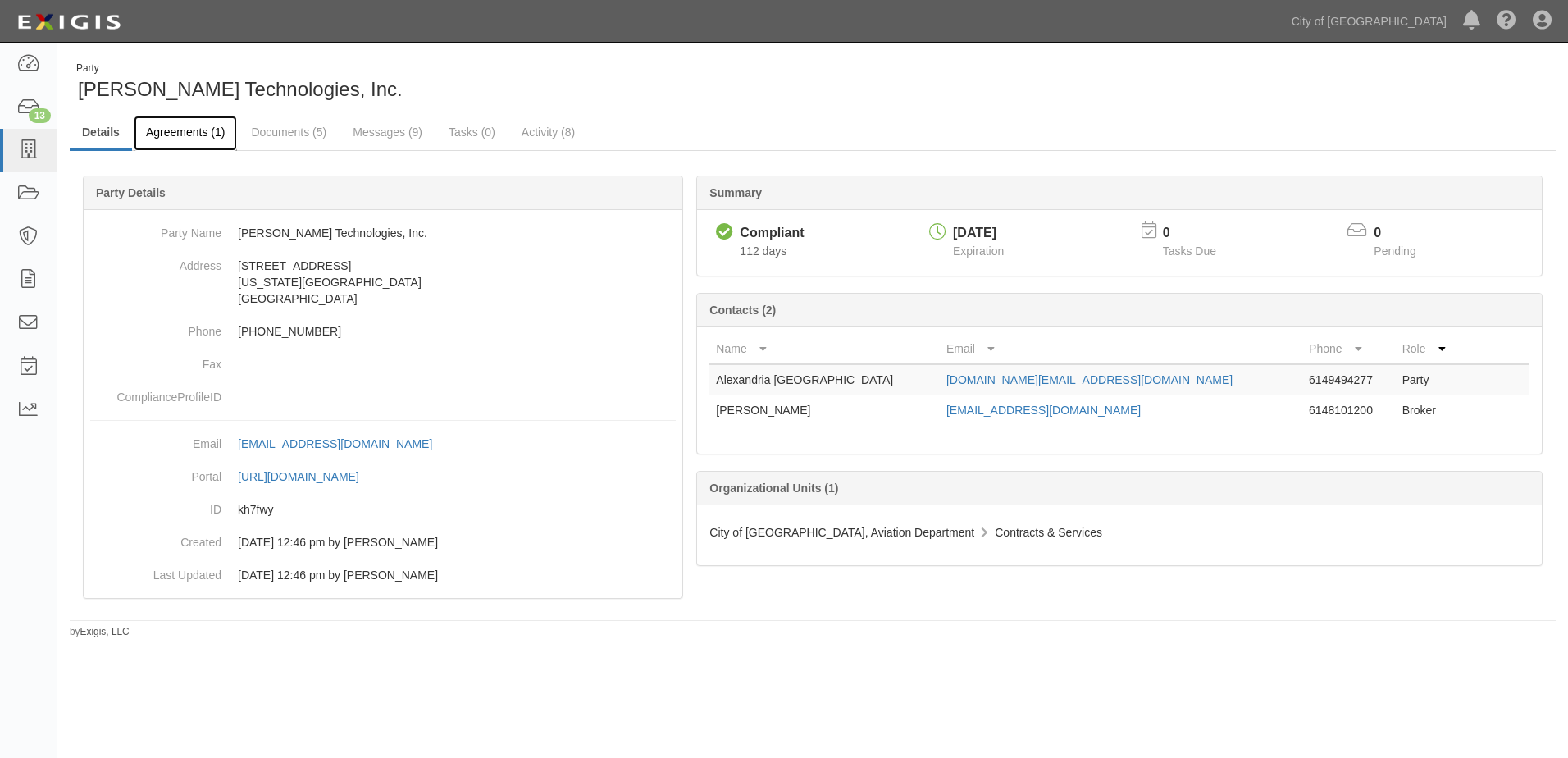
click at [183, 129] on link "Agreements (1)" at bounding box center [185, 134] width 103 height 36
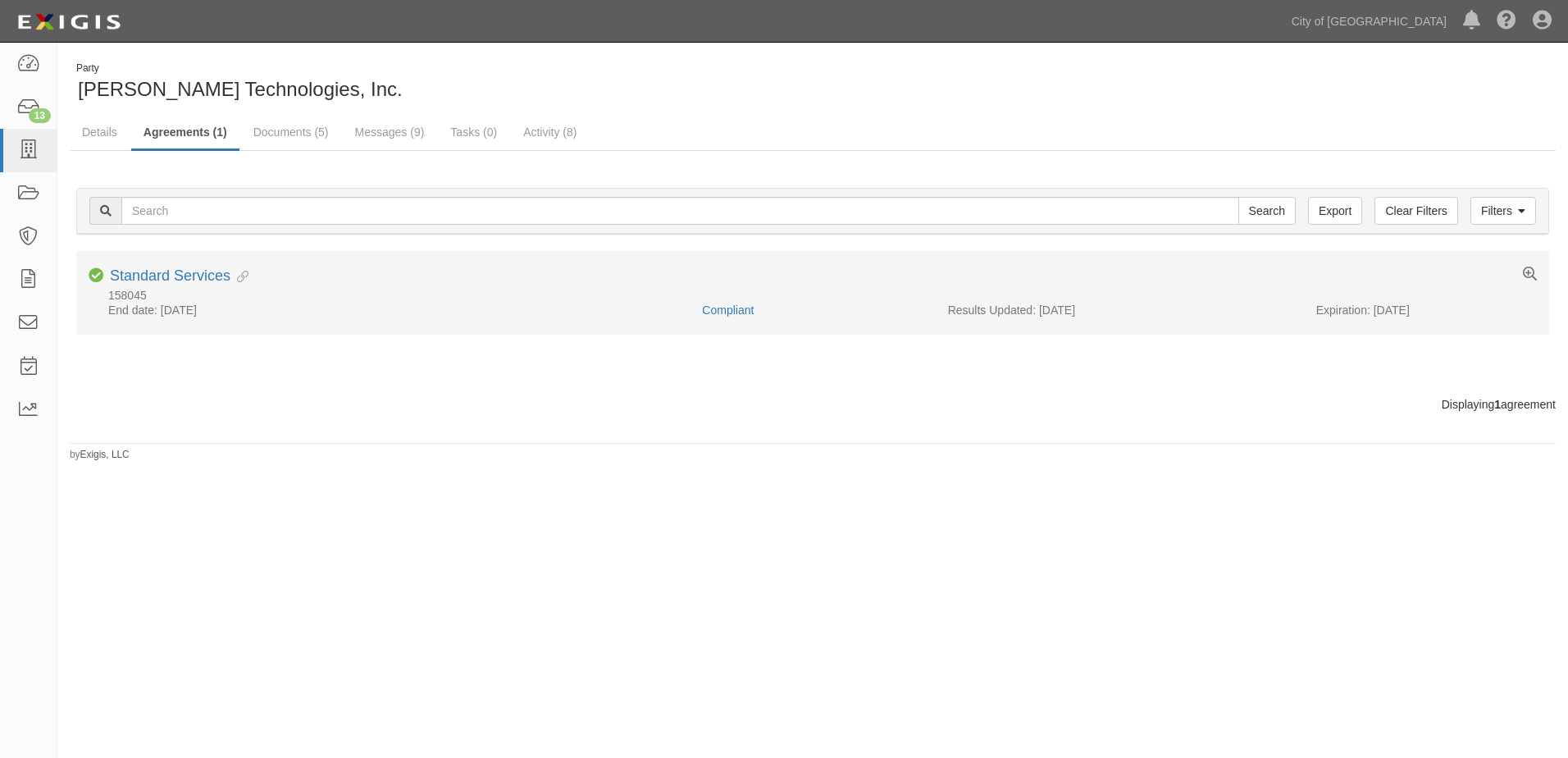
drag, startPoint x: 119, startPoint y: 300, endPoint x: 130, endPoint y: 284, distance: 19.4
click at [120, 299] on div "158045" at bounding box center [813, 295] width 1448 height 14
click at [140, 270] on link "Standard Services" at bounding box center [170, 275] width 121 height 16
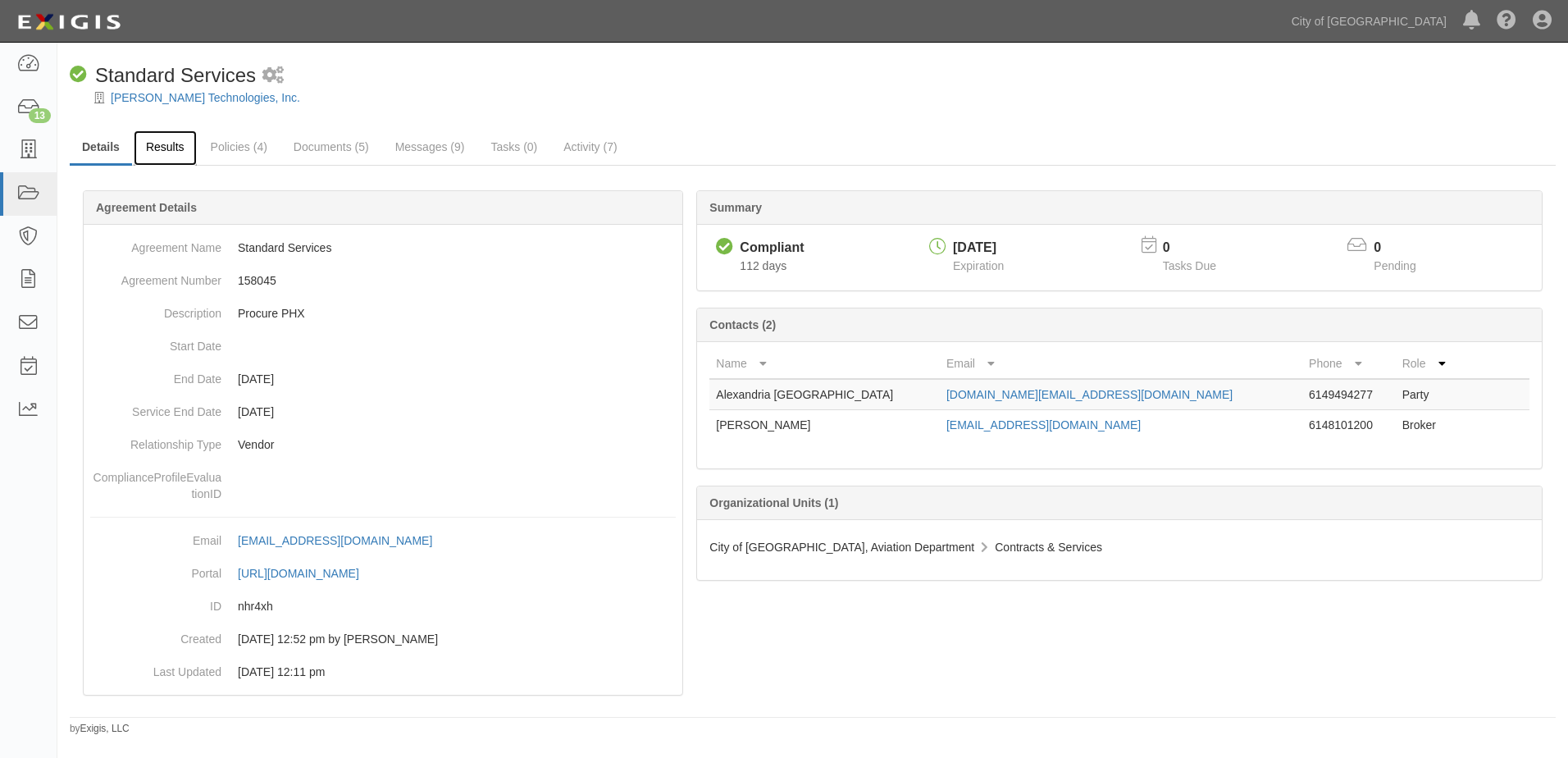
click at [162, 141] on link "Results" at bounding box center [165, 148] width 63 height 36
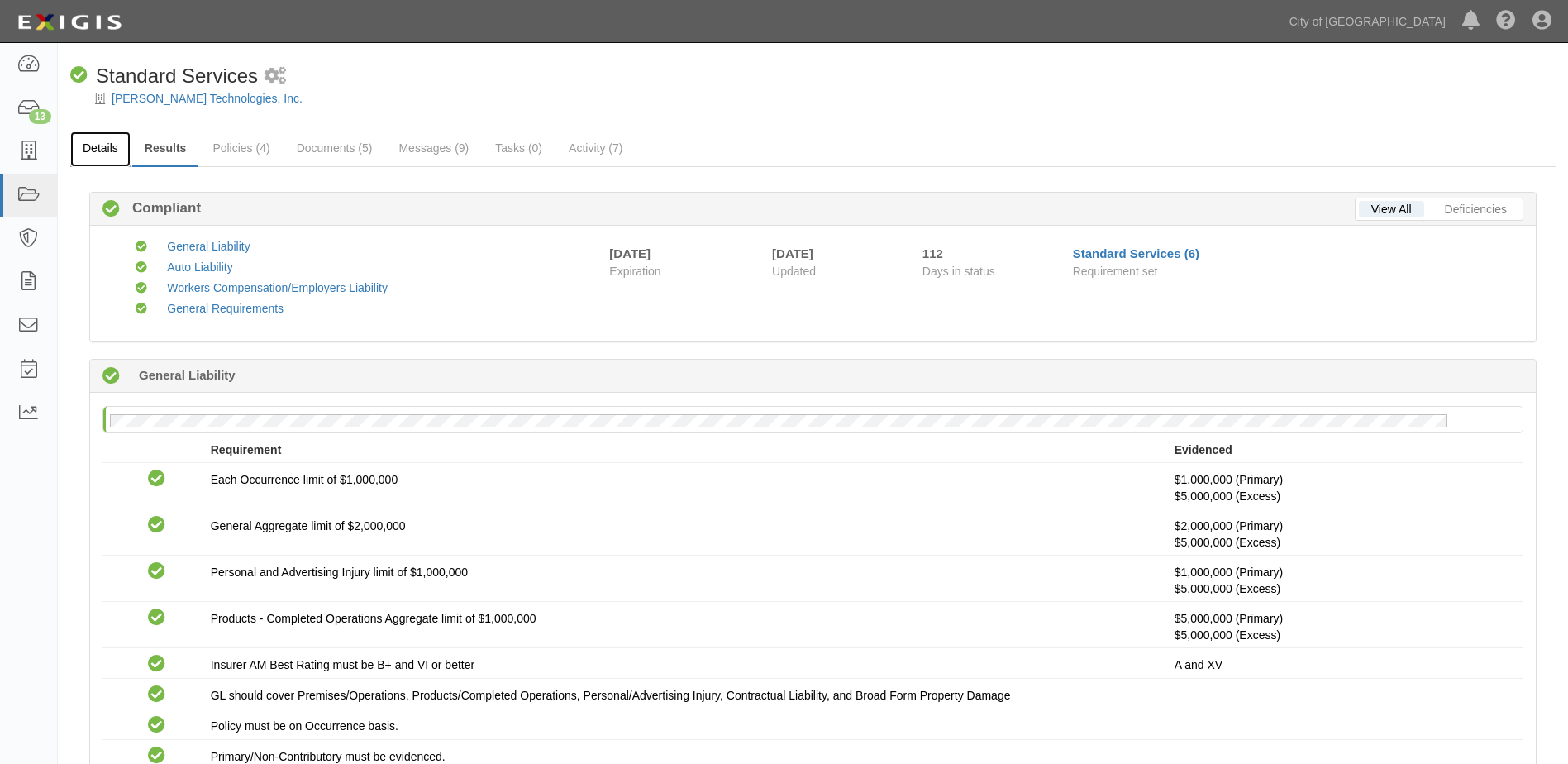
click at [112, 152] on link "Details" at bounding box center [100, 149] width 61 height 36
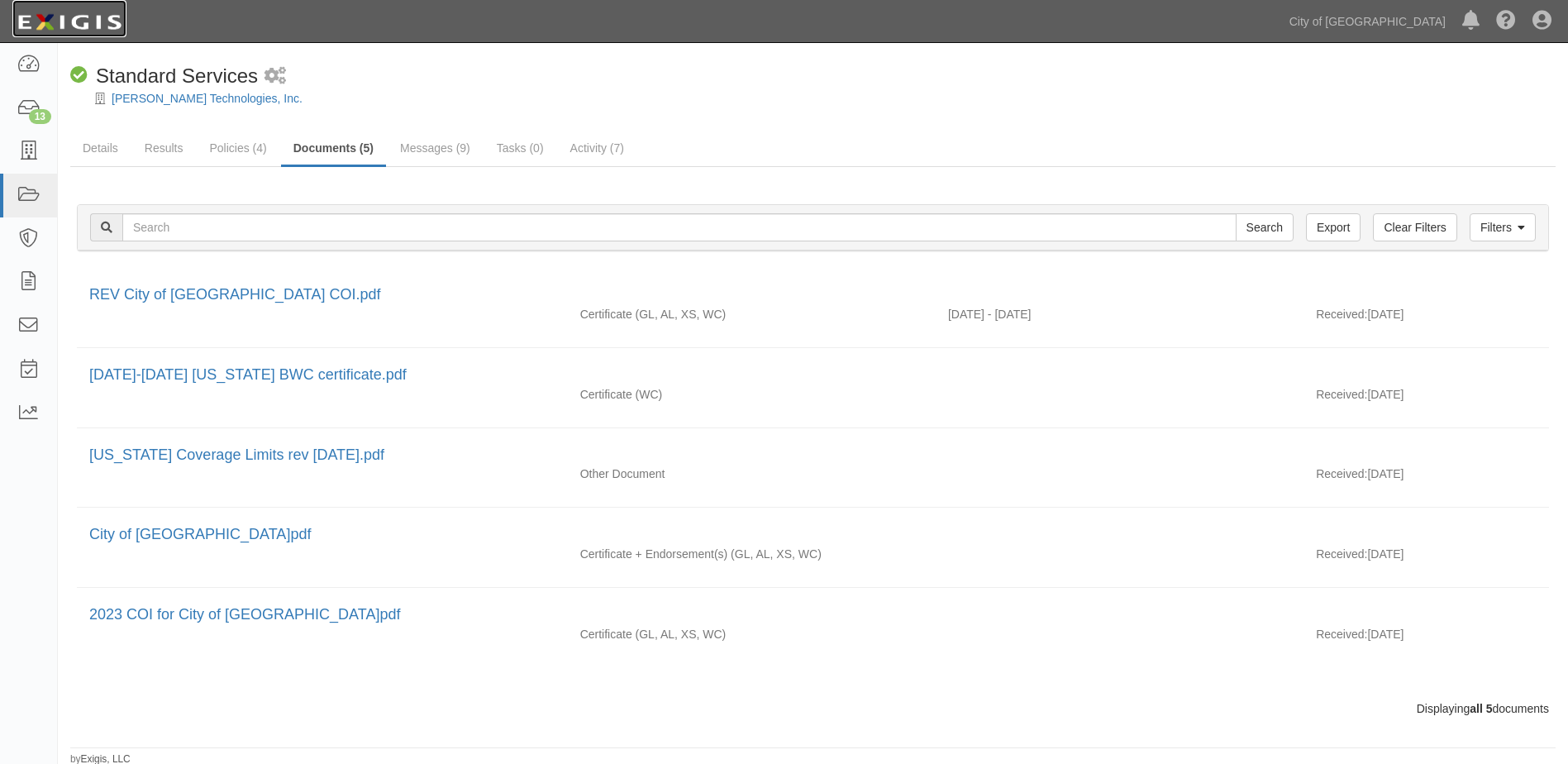
click at [100, 14] on img at bounding box center [70, 22] width 114 height 30
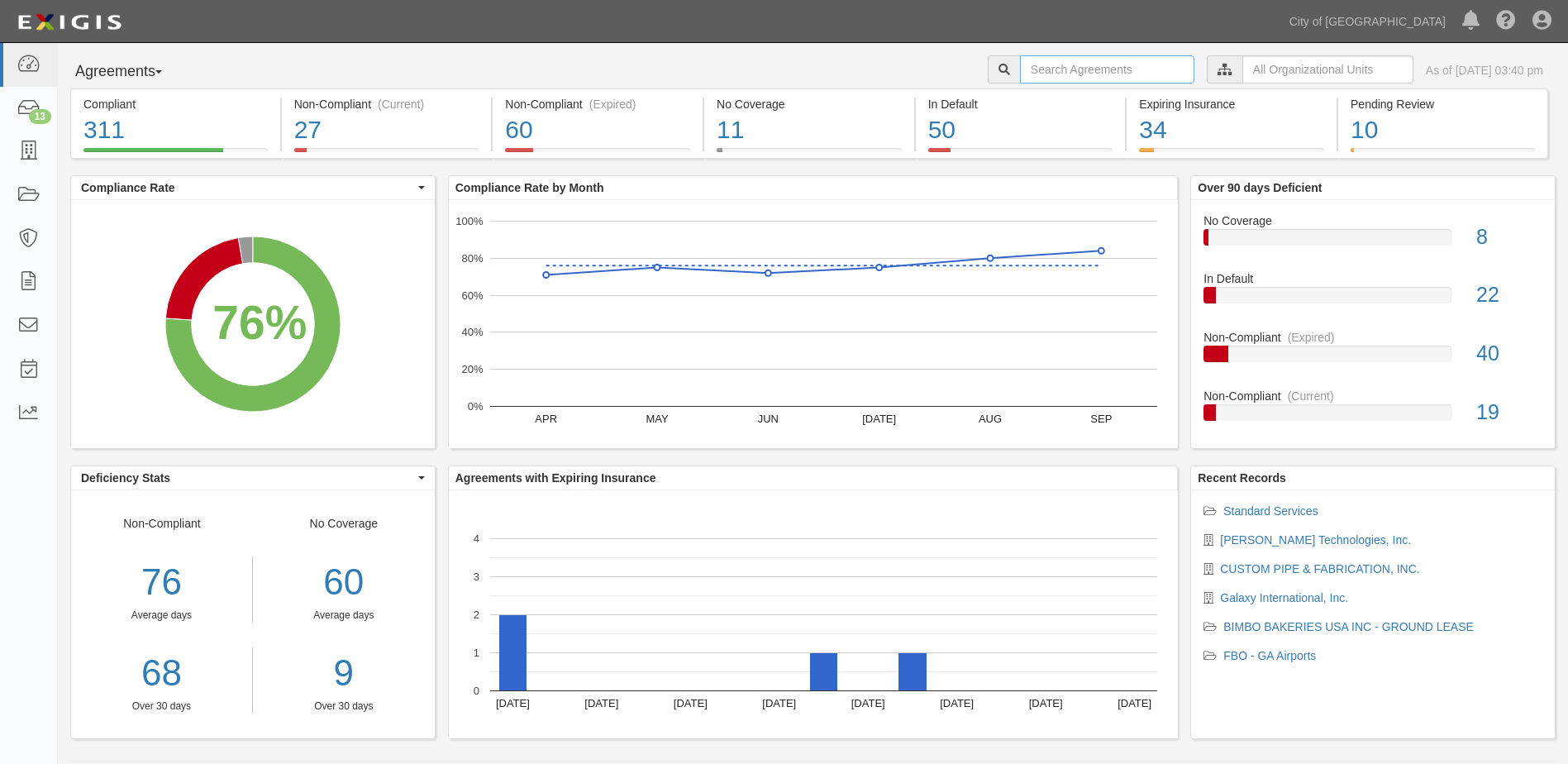
click at [1107, 70] on input "text" at bounding box center [1108, 69] width 175 height 28
paste input "158025"
type input "158025"
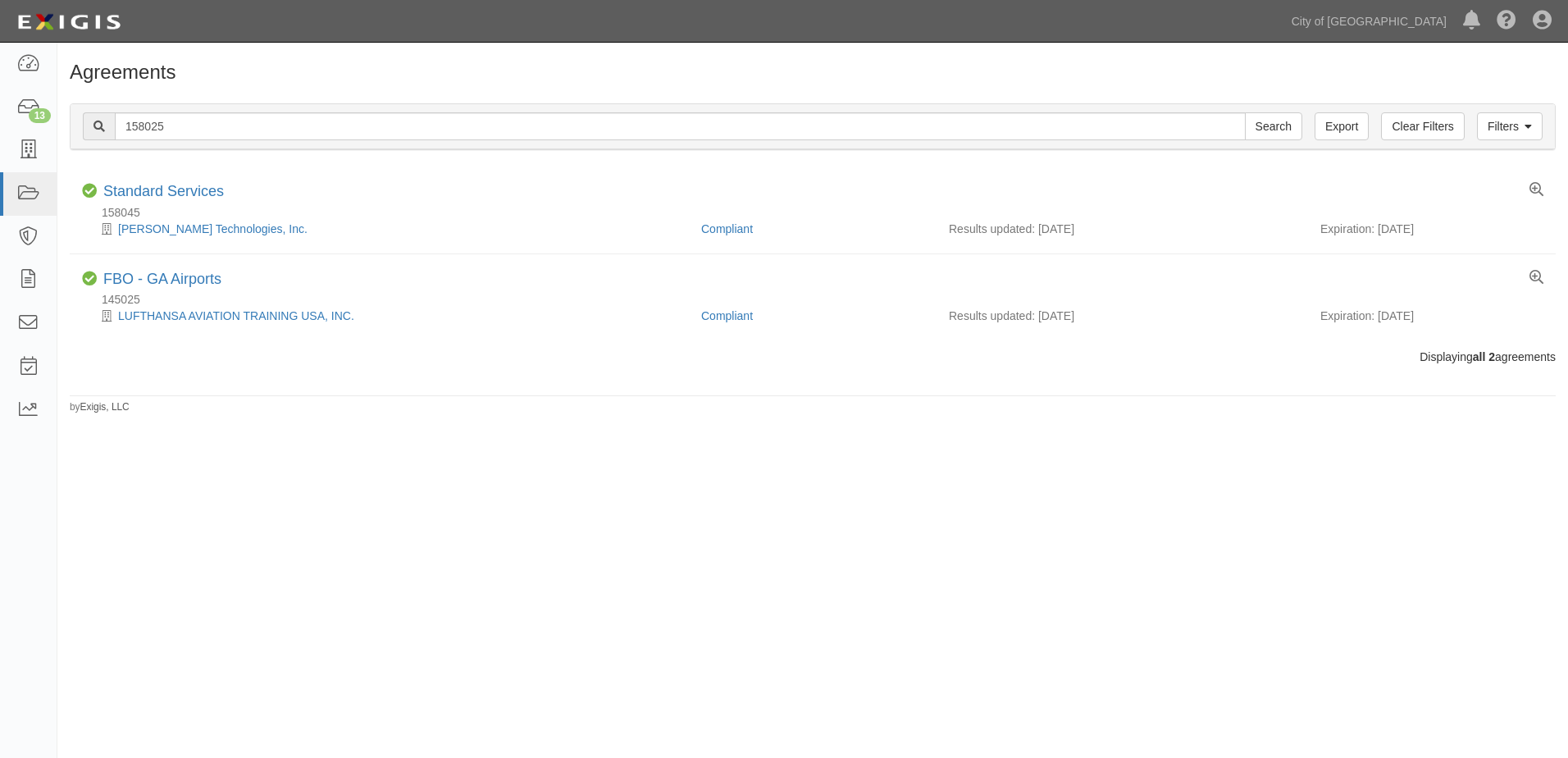
click at [917, 608] on div "Agreements Filters Clear Filters Export 158025 Search Filters Compliance Status…" at bounding box center [784, 390] width 1568 height 683
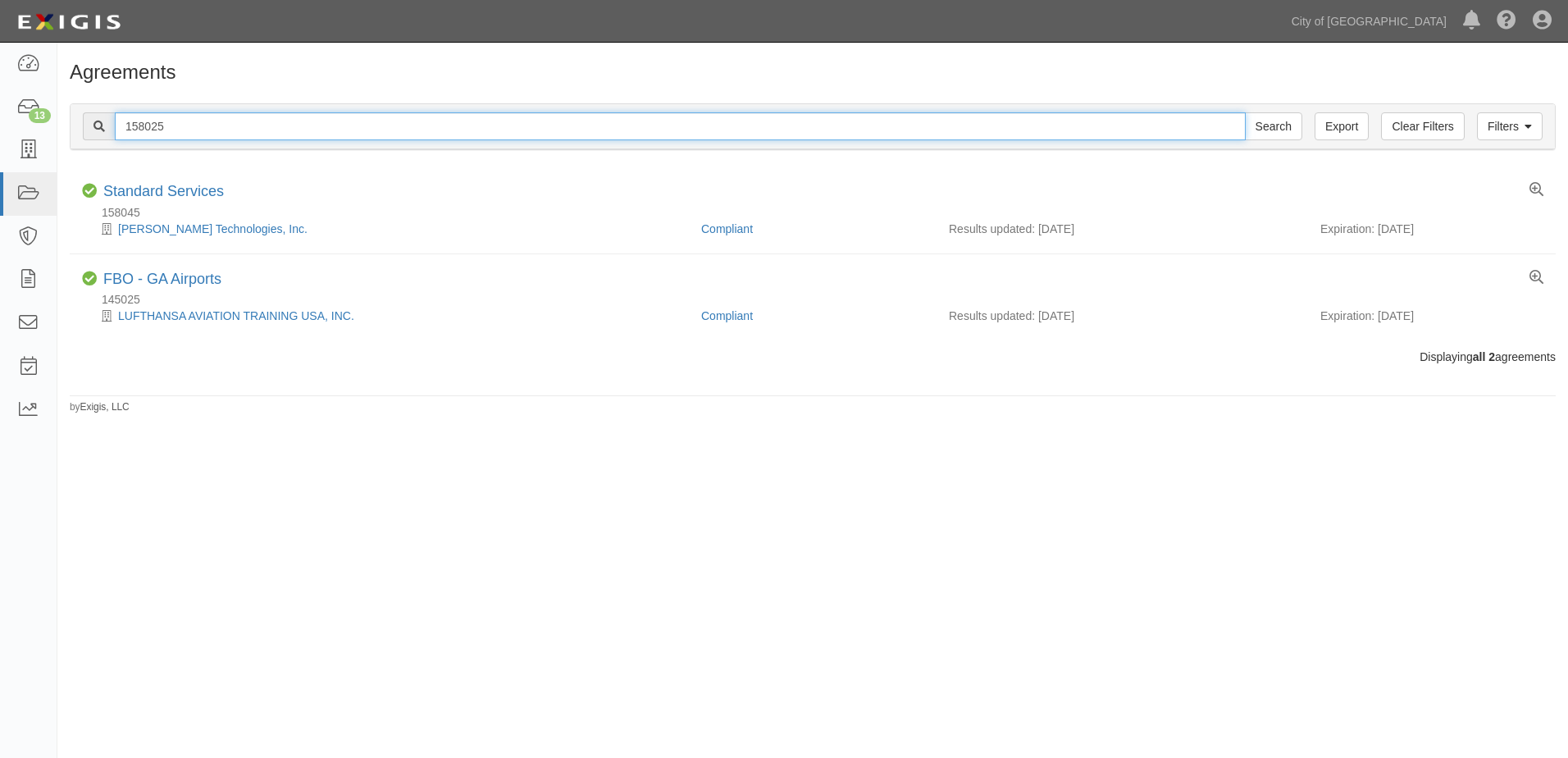
drag, startPoint x: 82, startPoint y: 141, endPoint x: 62, endPoint y: 141, distance: 20.0
click at [62, 141] on div "Filters Clear Filters Export 158025 Search Filters Compliance Status Compliant …" at bounding box center [813, 129] width 1510 height 75
paste input "9321"
type input "159321"
click at [1245, 113] on input "Search" at bounding box center [1274, 126] width 58 height 28
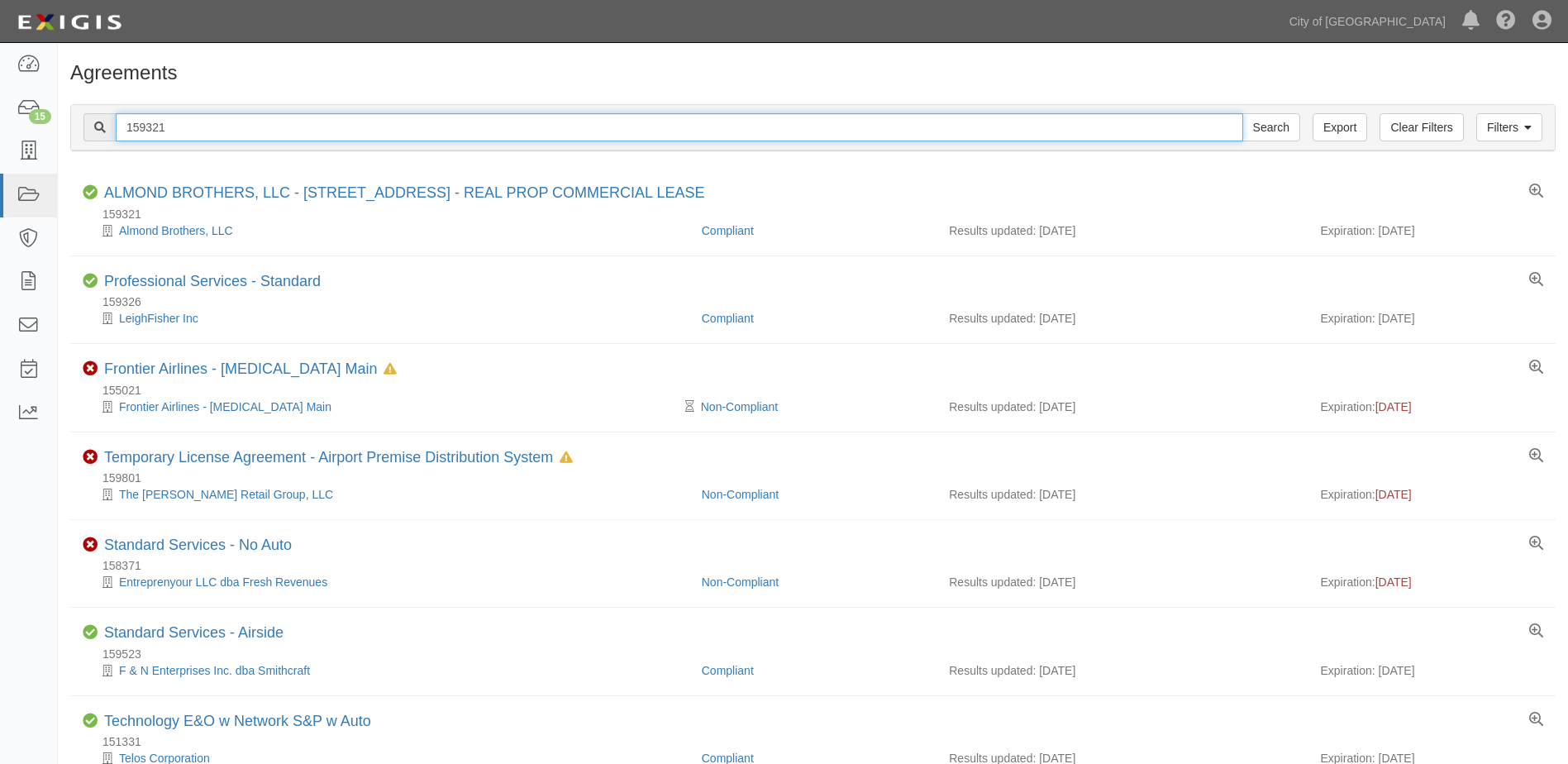
drag, startPoint x: 170, startPoint y: 126, endPoint x: 184, endPoint y: 124, distance: 14.1
click at [171, 126] on input "159321" at bounding box center [680, 127] width 1128 height 28
drag, startPoint x: 157, startPoint y: 123, endPoint x: 123, endPoint y: 124, distance: 34.0
click at [123, 124] on input "159321" at bounding box center [680, 127] width 1128 height 28
type input "154016"
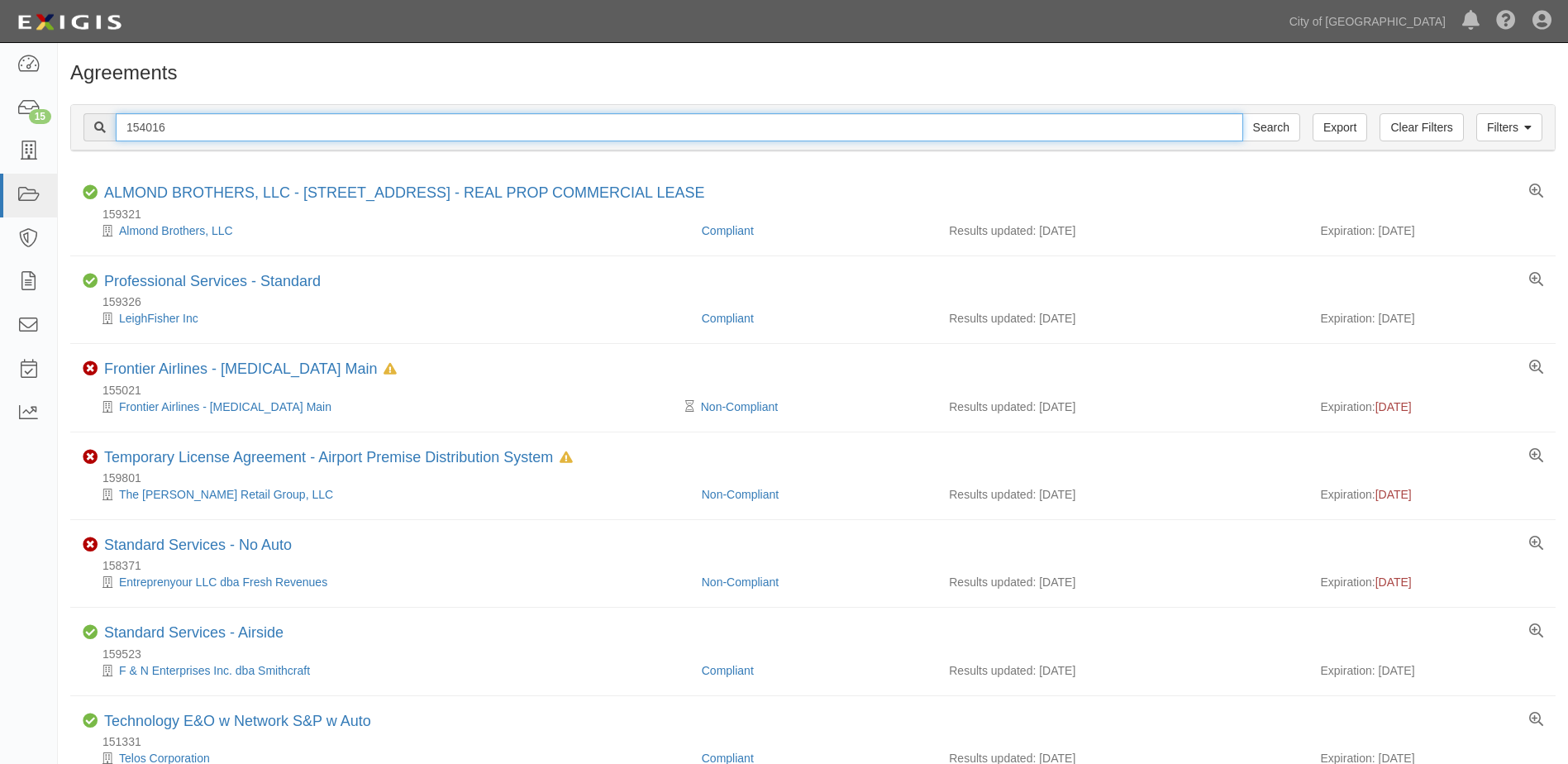
click at [1242, 113] on input "Search" at bounding box center [1271, 127] width 58 height 28
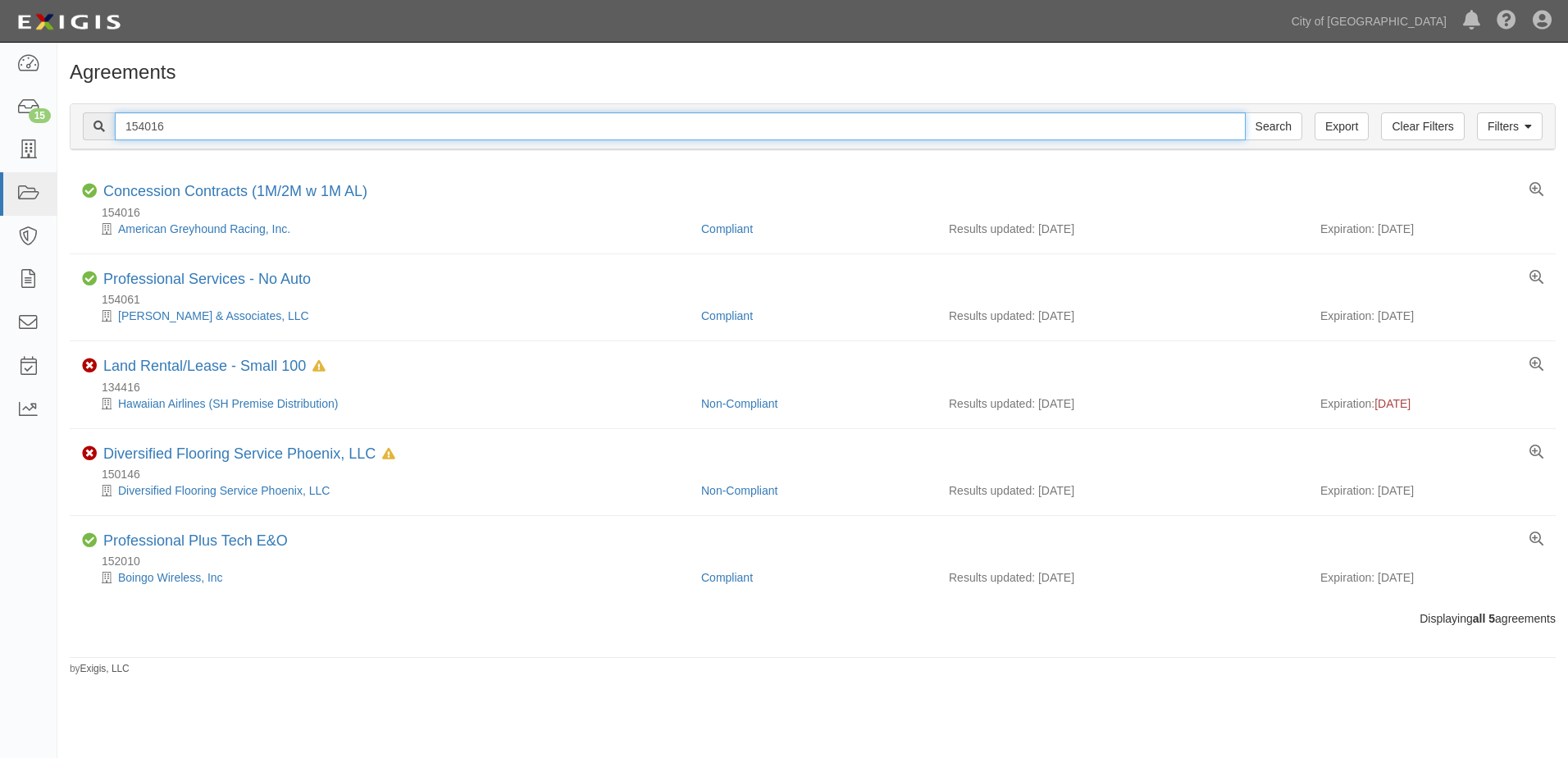
click at [68, 130] on div "Filters Clear Filters Export 154016 Search Filters Compliance Status Compliant …" at bounding box center [813, 129] width 1510 height 75
type input "77460"
click at [1245, 113] on input "Search" at bounding box center [1274, 126] width 58 height 28
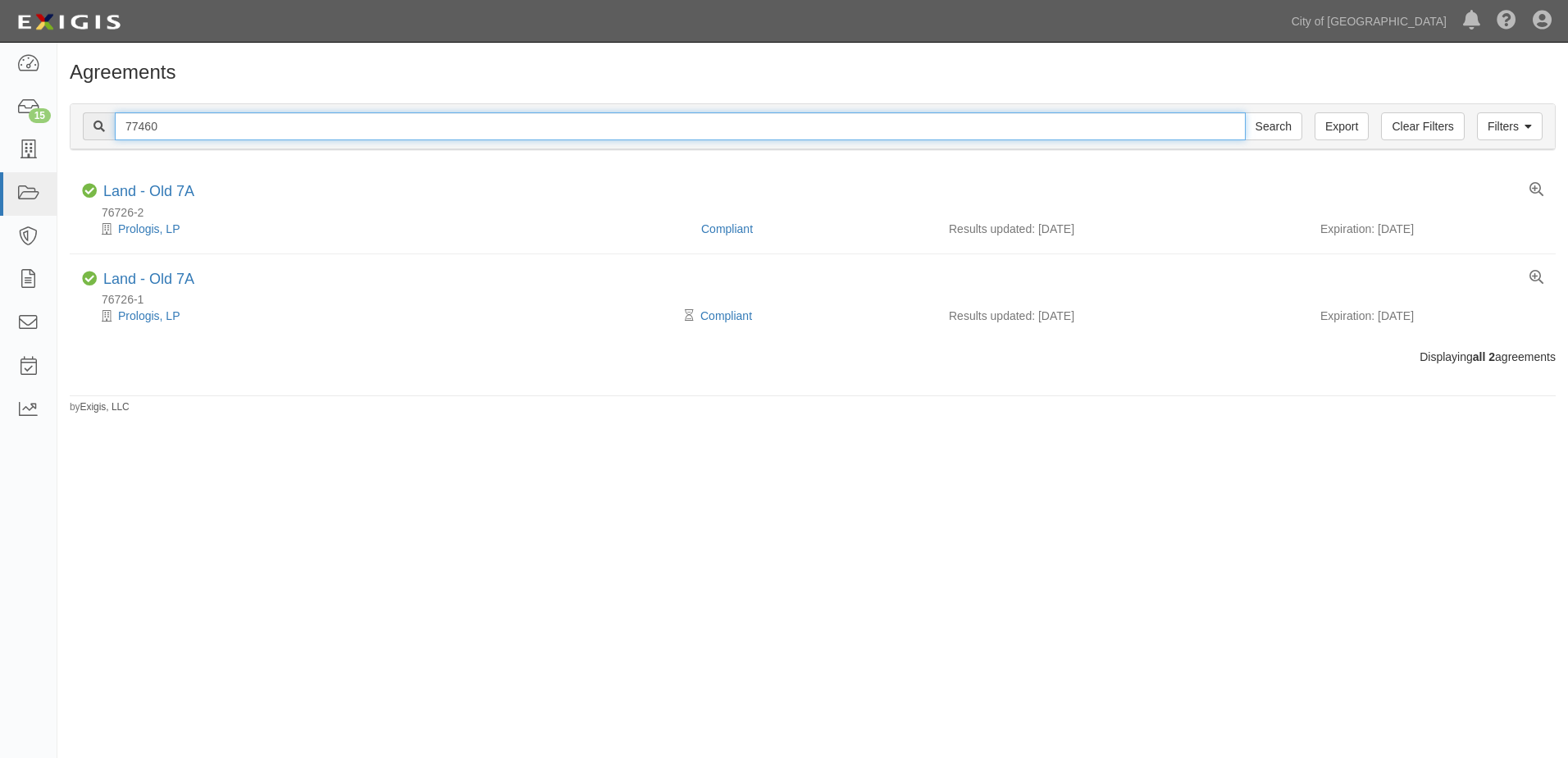
drag, startPoint x: 181, startPoint y: 129, endPoint x: 63, endPoint y: 132, distance: 118.0
click at [64, 134] on div "Filters Clear Filters Export 77460 Search Filters Compliance Status Compliant N…" at bounding box center [813, 129] width 1510 height 75
paste input "154169"
type input "154169"
click at [1245, 113] on input "Search" at bounding box center [1274, 126] width 58 height 28
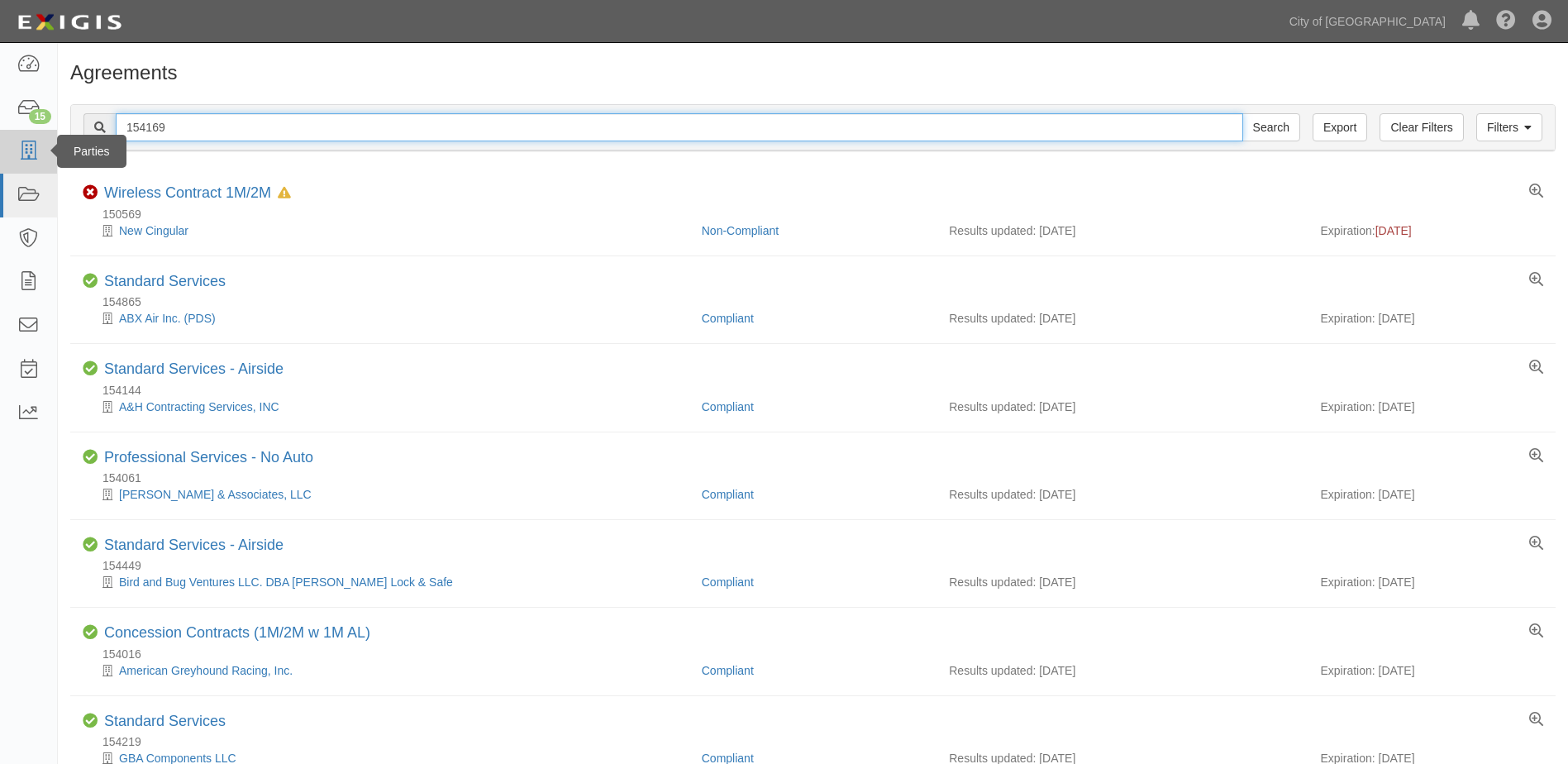
drag, startPoint x: 80, startPoint y: 136, endPoint x: 30, endPoint y: 138, distance: 50.0
click at [30, 138] on body "Toggle navigation Dashboard 15 Inbox Parties Agreements Coverages Documents Mes…" at bounding box center [784, 428] width 1568 height 857
paste input "7801"
type input "157801"
click at [1242, 113] on input "Search" at bounding box center [1271, 127] width 58 height 28
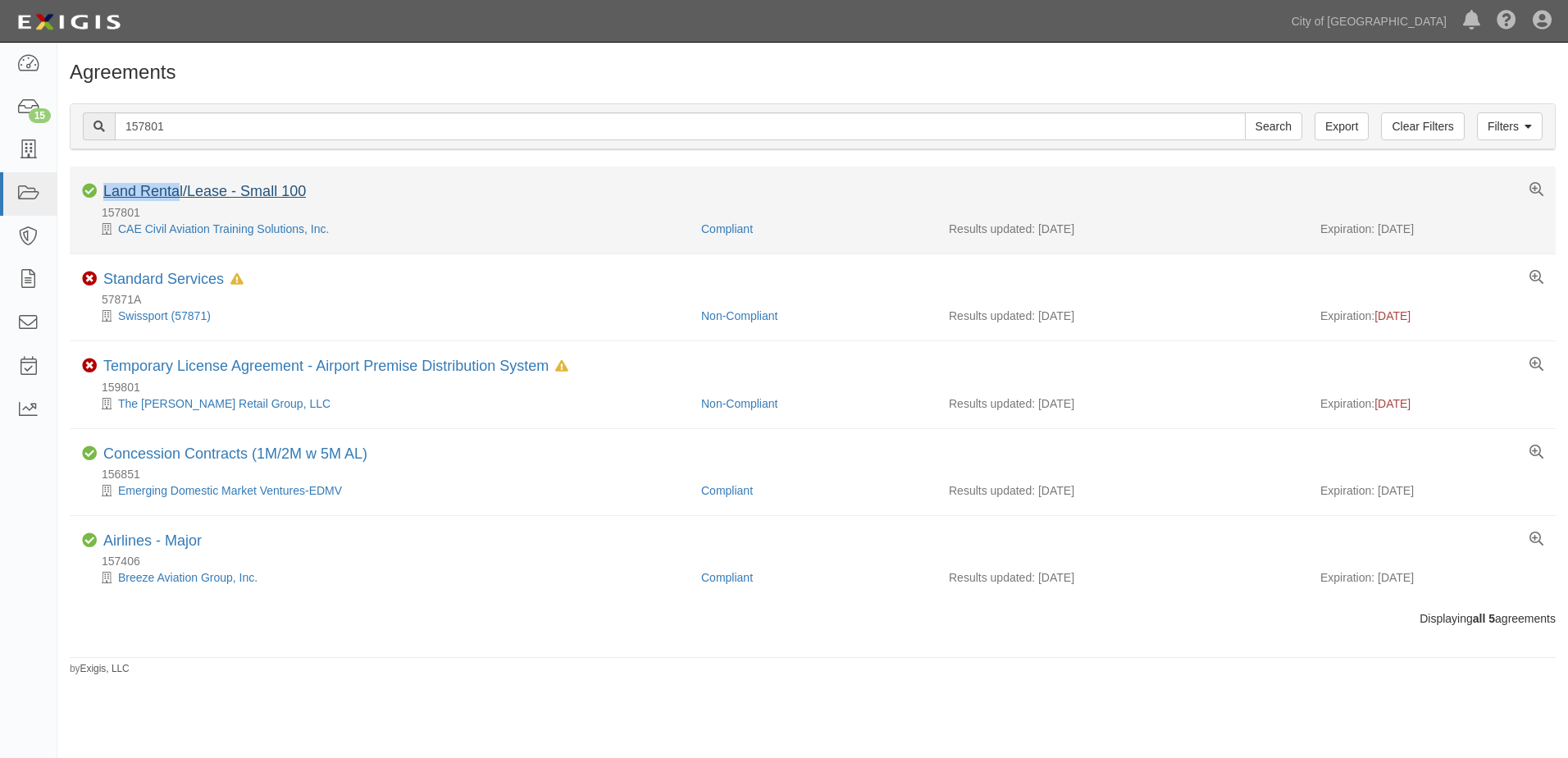
drag, startPoint x: 181, startPoint y: 186, endPoint x: 189, endPoint y: 196, distance: 12.8
click at [184, 192] on li "Compliant Land Rental/Lease - Small 100 157801 CAE Civil Aviation Training Solu…" at bounding box center [812, 210] width 1486 height 87
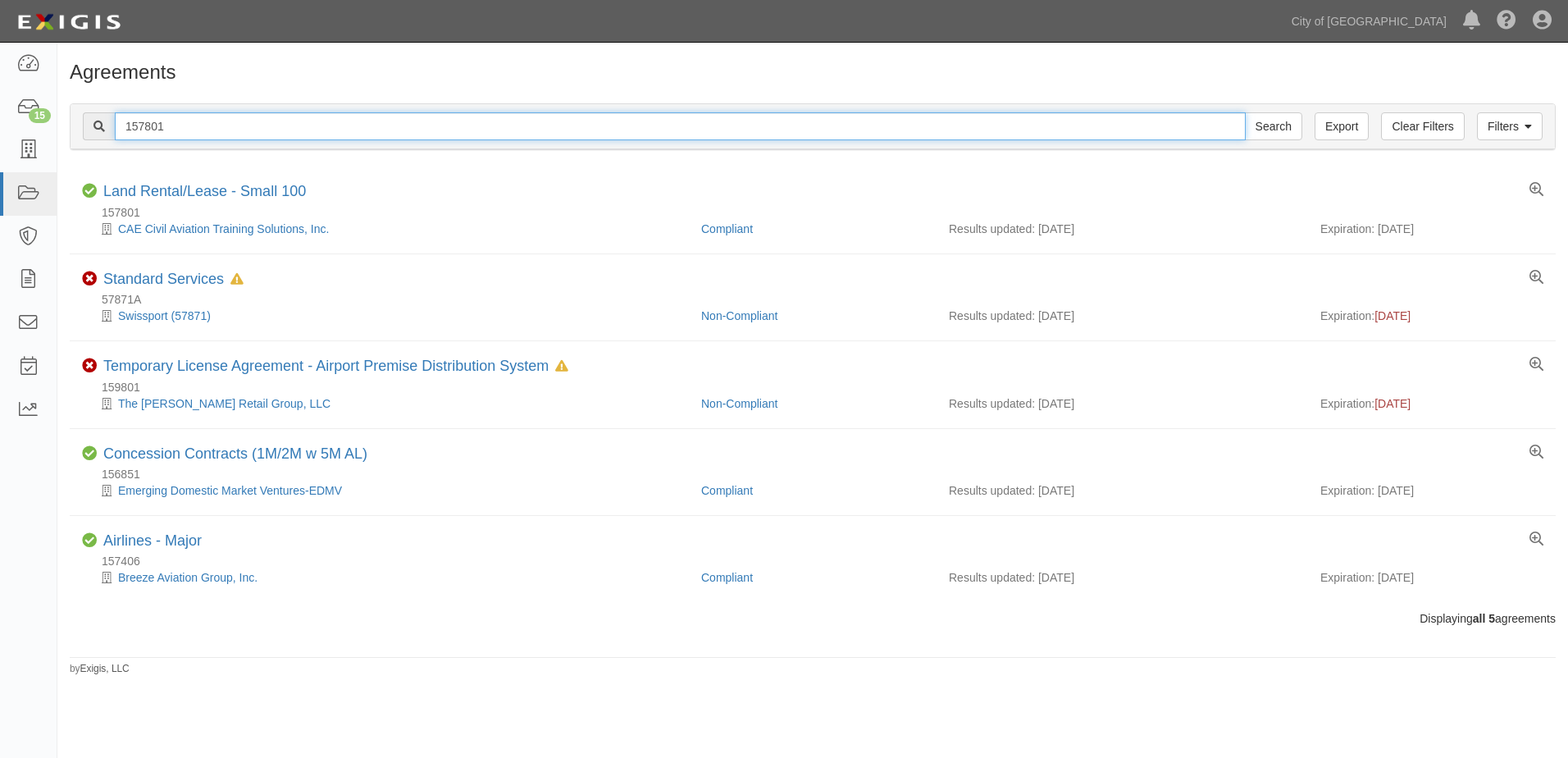
drag, startPoint x: 189, startPoint y: 196, endPoint x: 170, endPoint y: 121, distance: 77.4
click at [162, 117] on input "157801" at bounding box center [680, 126] width 1131 height 28
click at [173, 121] on input "157801" at bounding box center [680, 126] width 1131 height 28
drag, startPoint x: 91, startPoint y: 130, endPoint x: 77, endPoint y: 130, distance: 14.0
click at [77, 130] on div "Filters Clear Filters Export 157801 Search Filters" at bounding box center [812, 126] width 1484 height 45
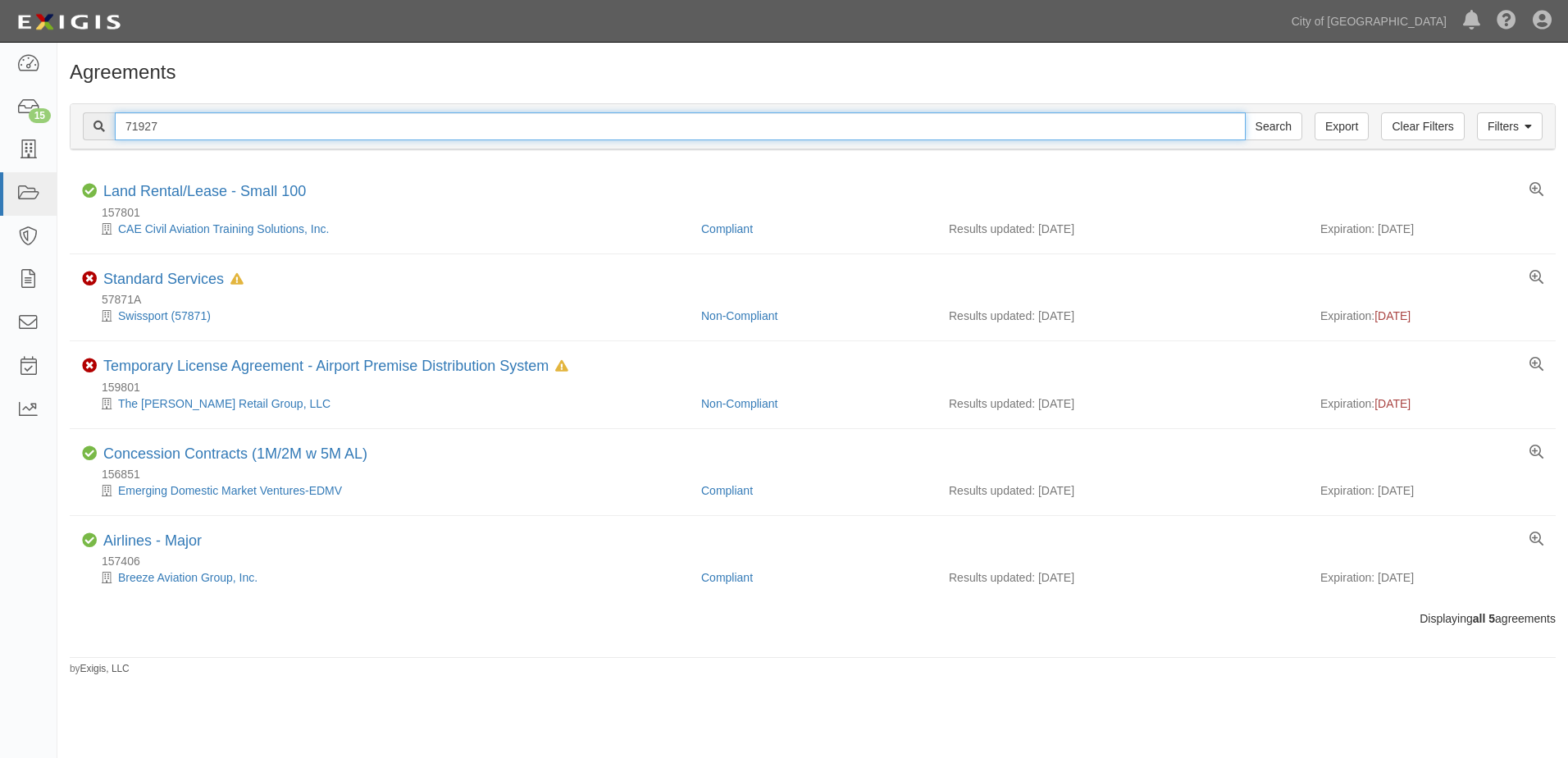
type input "71927"
click at [1245, 113] on input "Search" at bounding box center [1274, 126] width 58 height 28
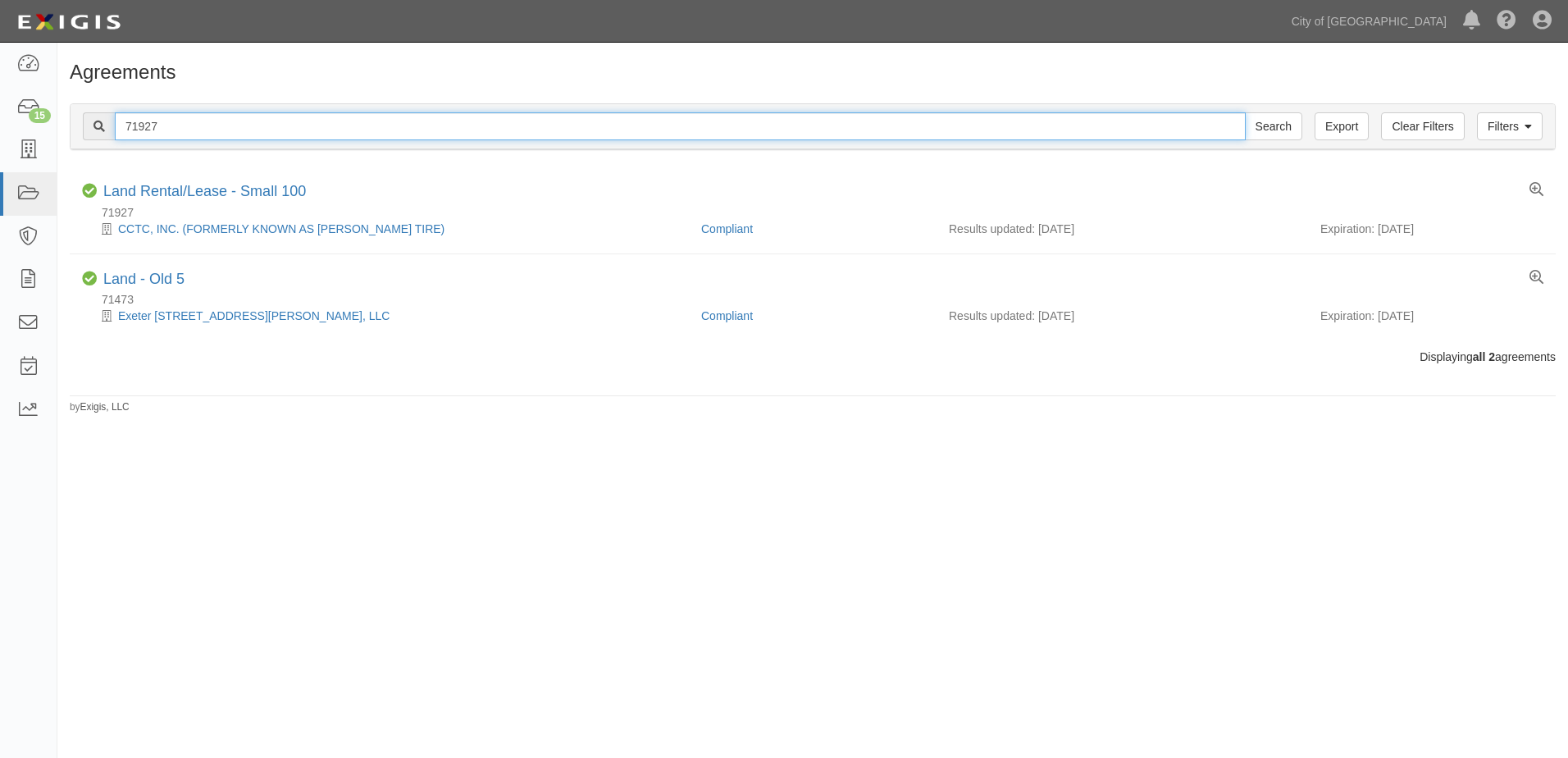
click at [167, 129] on input "71927" at bounding box center [680, 126] width 1131 height 28
drag, startPoint x: 151, startPoint y: 122, endPoint x: 114, endPoint y: 118, distance: 37.2
click at [114, 118] on div "71927 Search" at bounding box center [693, 126] width 1220 height 28
type input "151988"
click at [1245, 113] on input "Search" at bounding box center [1274, 126] width 58 height 28
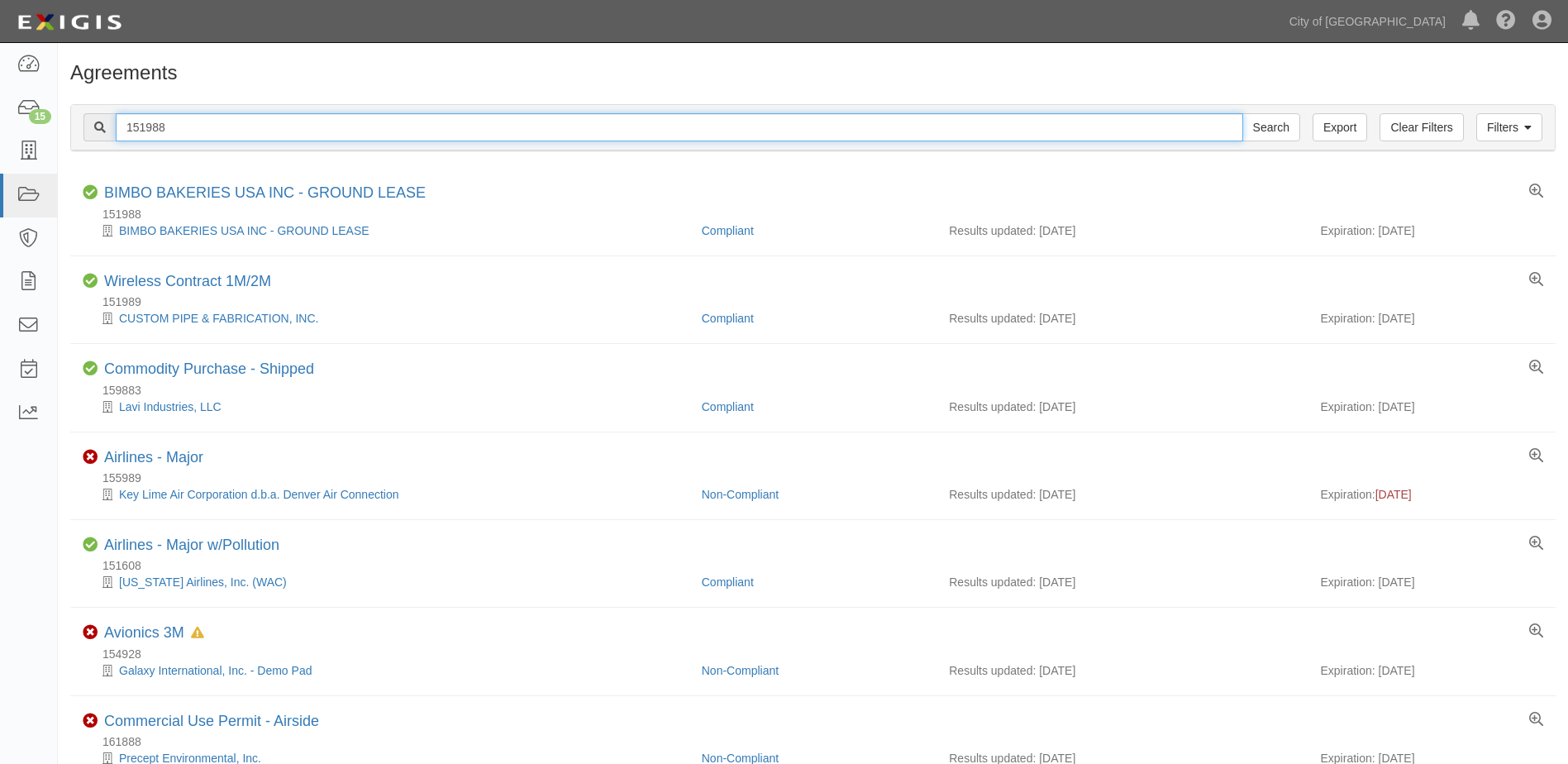
drag, startPoint x: 169, startPoint y: 129, endPoint x: 72, endPoint y: 131, distance: 97.0
click at [72, 131] on div "Filters Clear Filters Export 151988 Search Filters" at bounding box center [813, 127] width 1484 height 45
type input "155512"
click at [1242, 113] on input "Search" at bounding box center [1271, 127] width 58 height 28
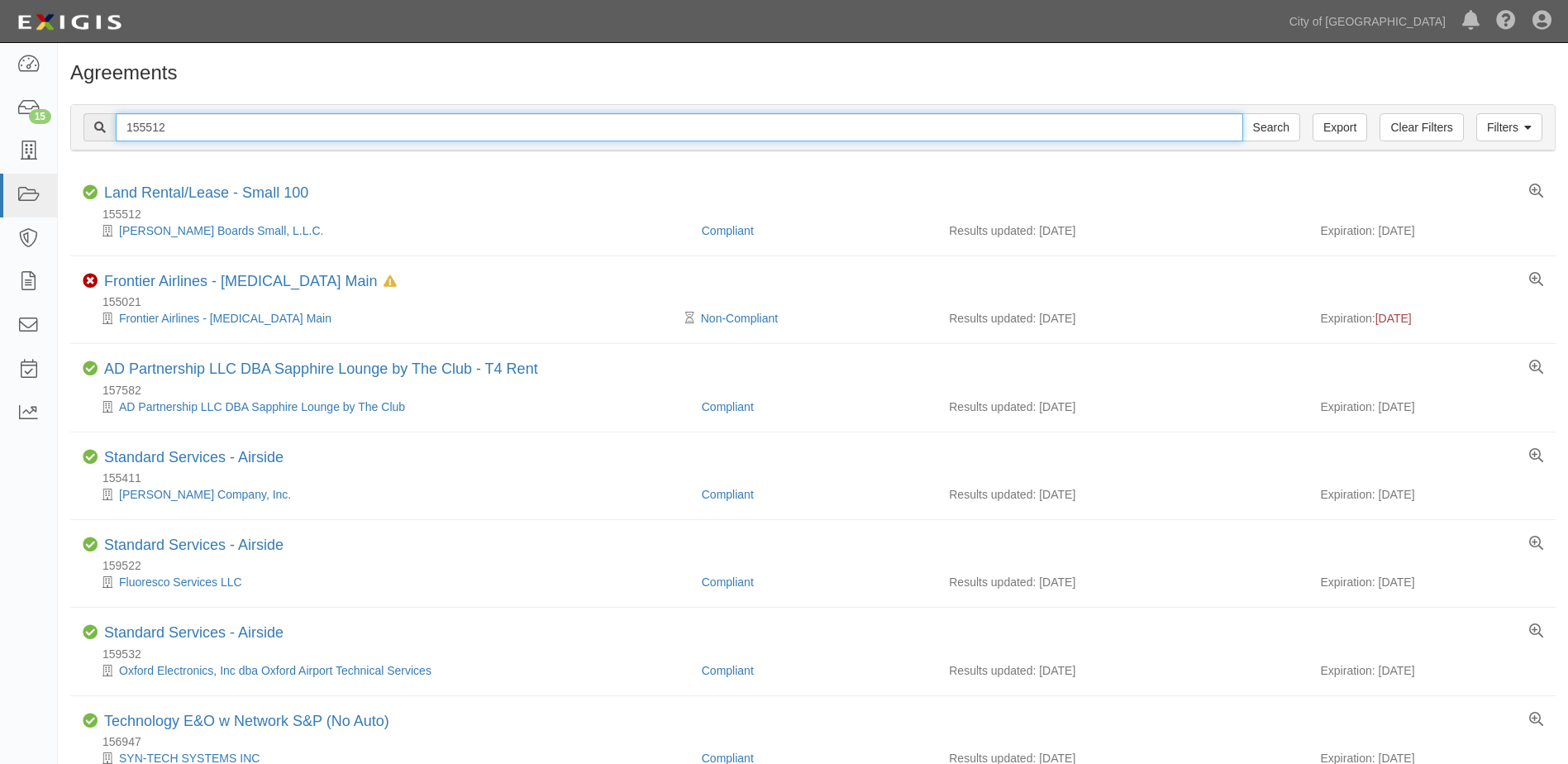
drag, startPoint x: 178, startPoint y: 124, endPoint x: 188, endPoint y: 125, distance: 10.0
click at [178, 124] on input "155512" at bounding box center [680, 127] width 1128 height 28
drag, startPoint x: 204, startPoint y: 125, endPoint x: 80, endPoint y: 125, distance: 124.0
click at [80, 125] on div "Filters Clear Filters Export 155512 Search Filters" at bounding box center [813, 127] width 1484 height 45
type input "159729"
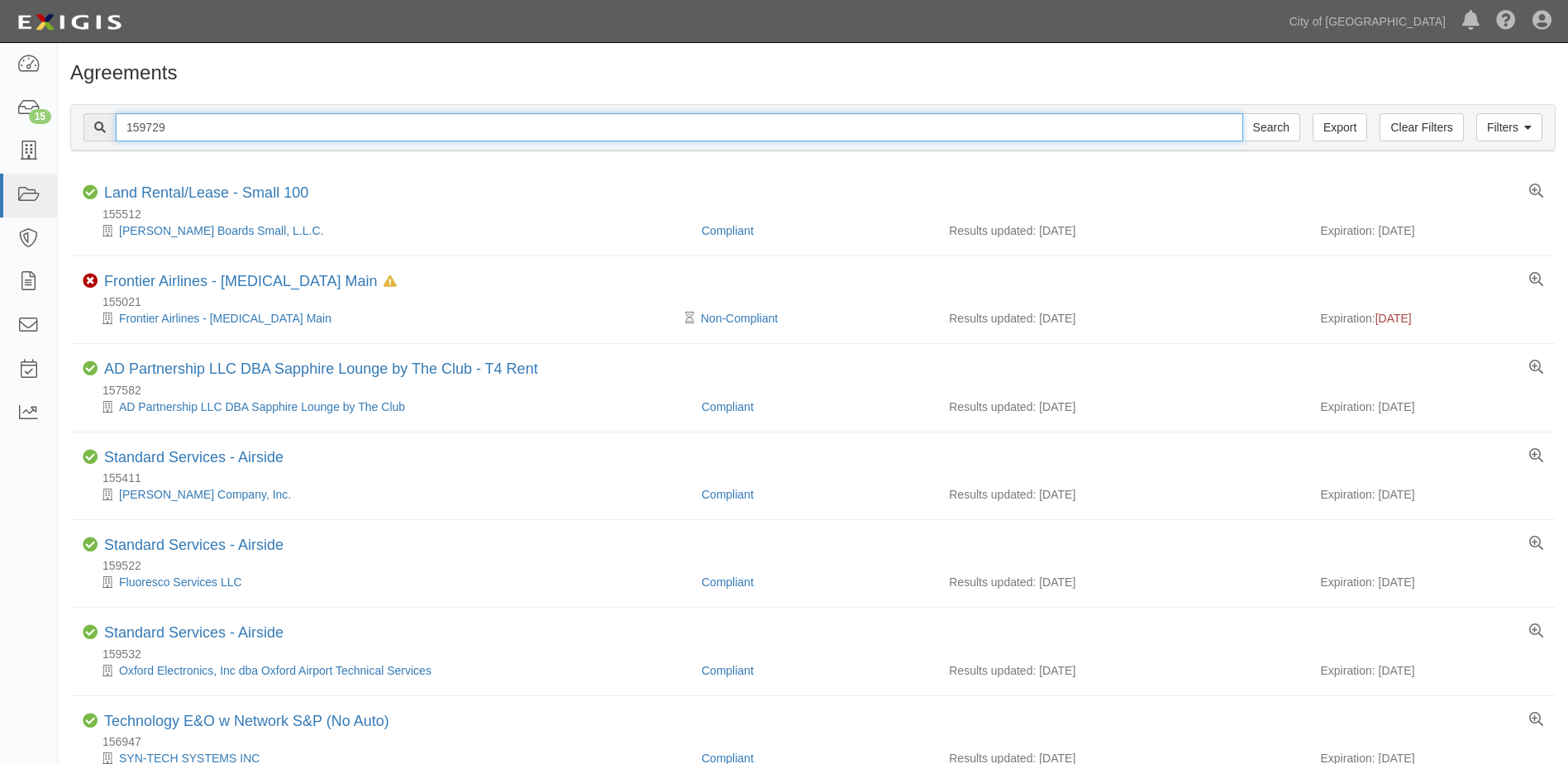
click at [1242, 113] on input "Search" at bounding box center [1271, 127] width 58 height 28
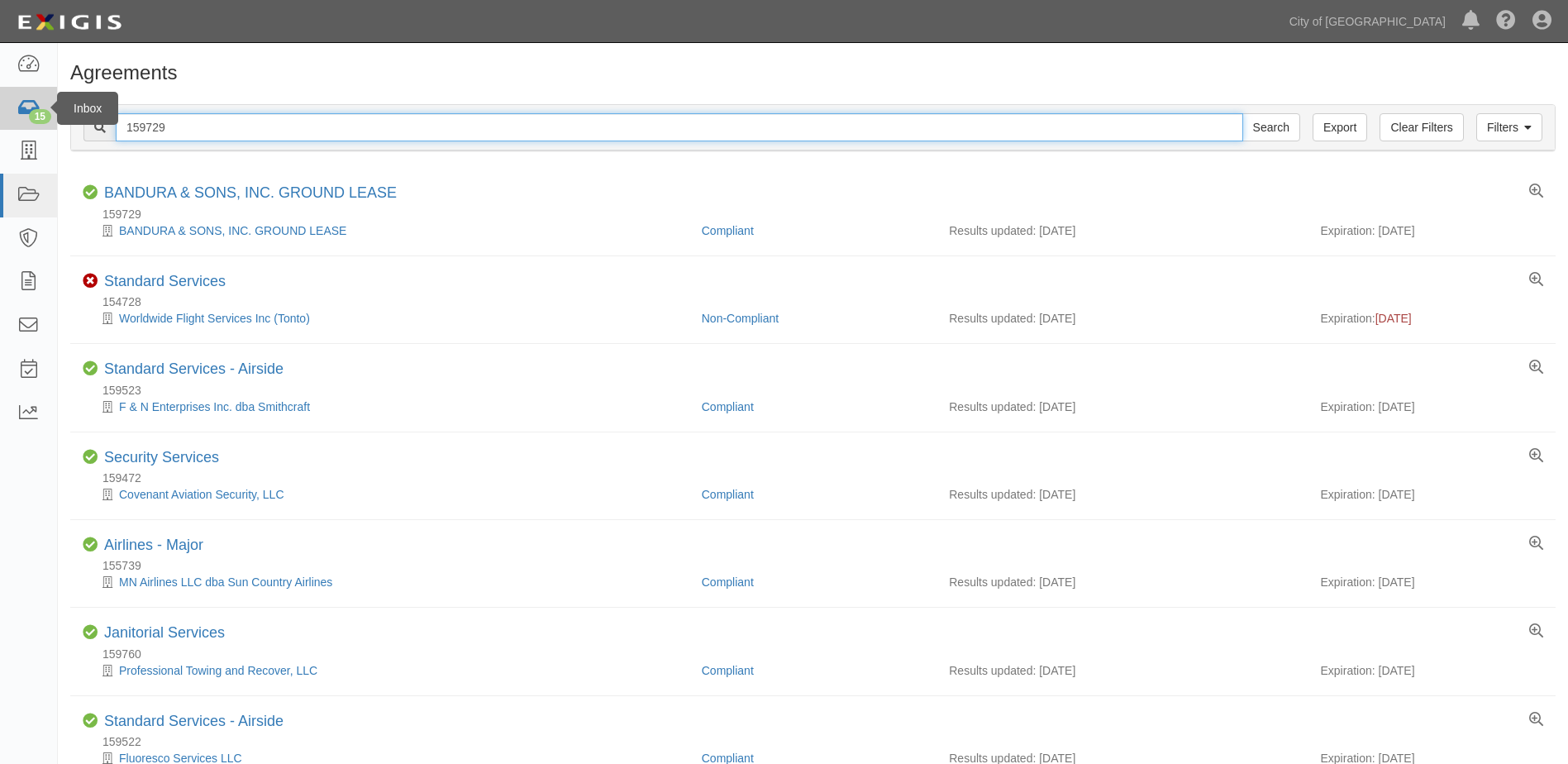
drag, startPoint x: 97, startPoint y: 125, endPoint x: 42, endPoint y: 126, distance: 55.0
click at [42, 126] on body "Toggle navigation Dashboard 15 Inbox Parties Agreements Coverages Documents Mes…" at bounding box center [784, 692] width 1568 height 1385
type input "67053"
click at [1242, 113] on input "Search" at bounding box center [1271, 127] width 58 height 28
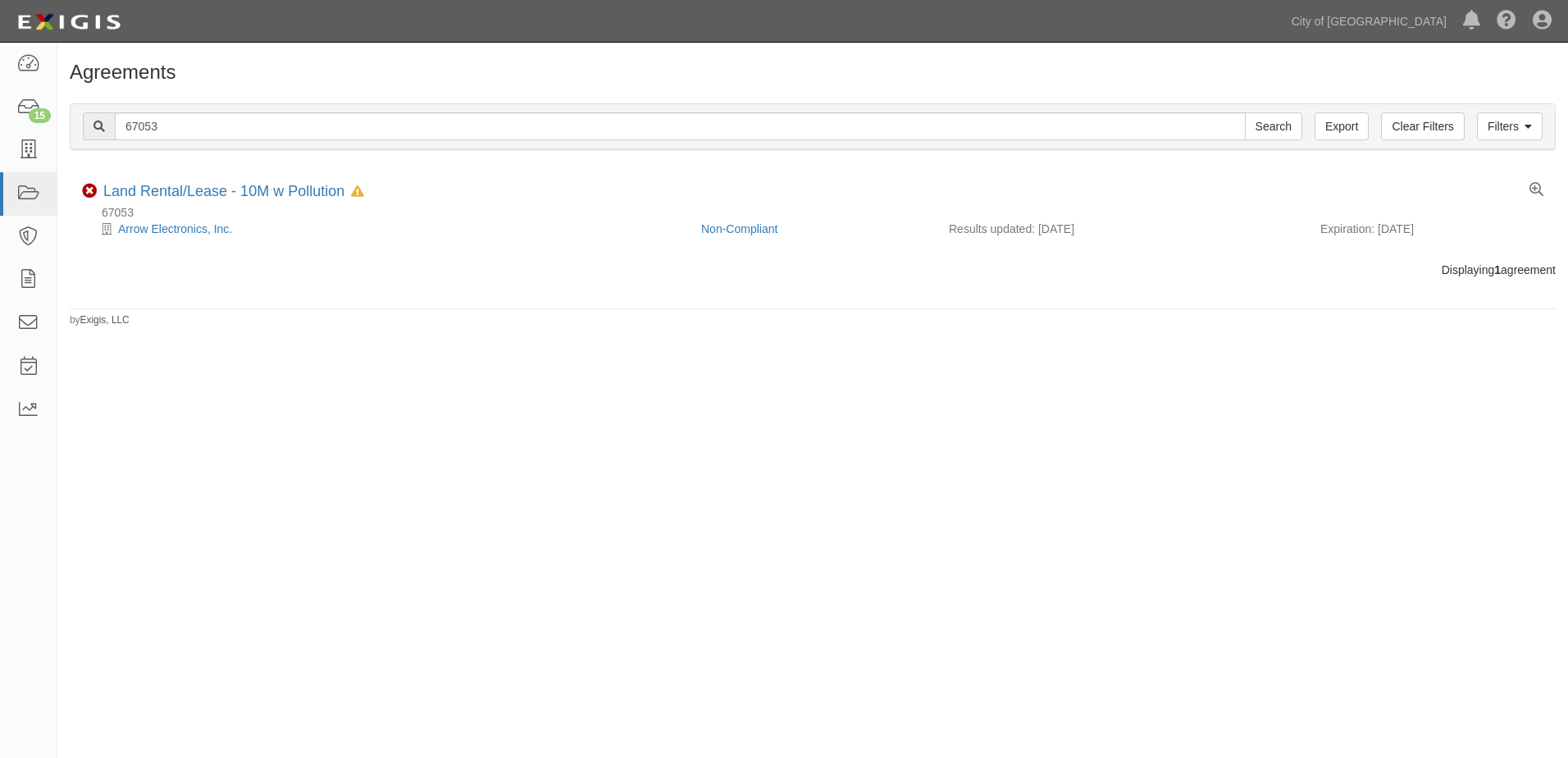
click at [1146, 651] on div "Agreements Filters Clear Filters Export 67053 Search Filters Compliance Status …" at bounding box center [784, 390] width 1568 height 683
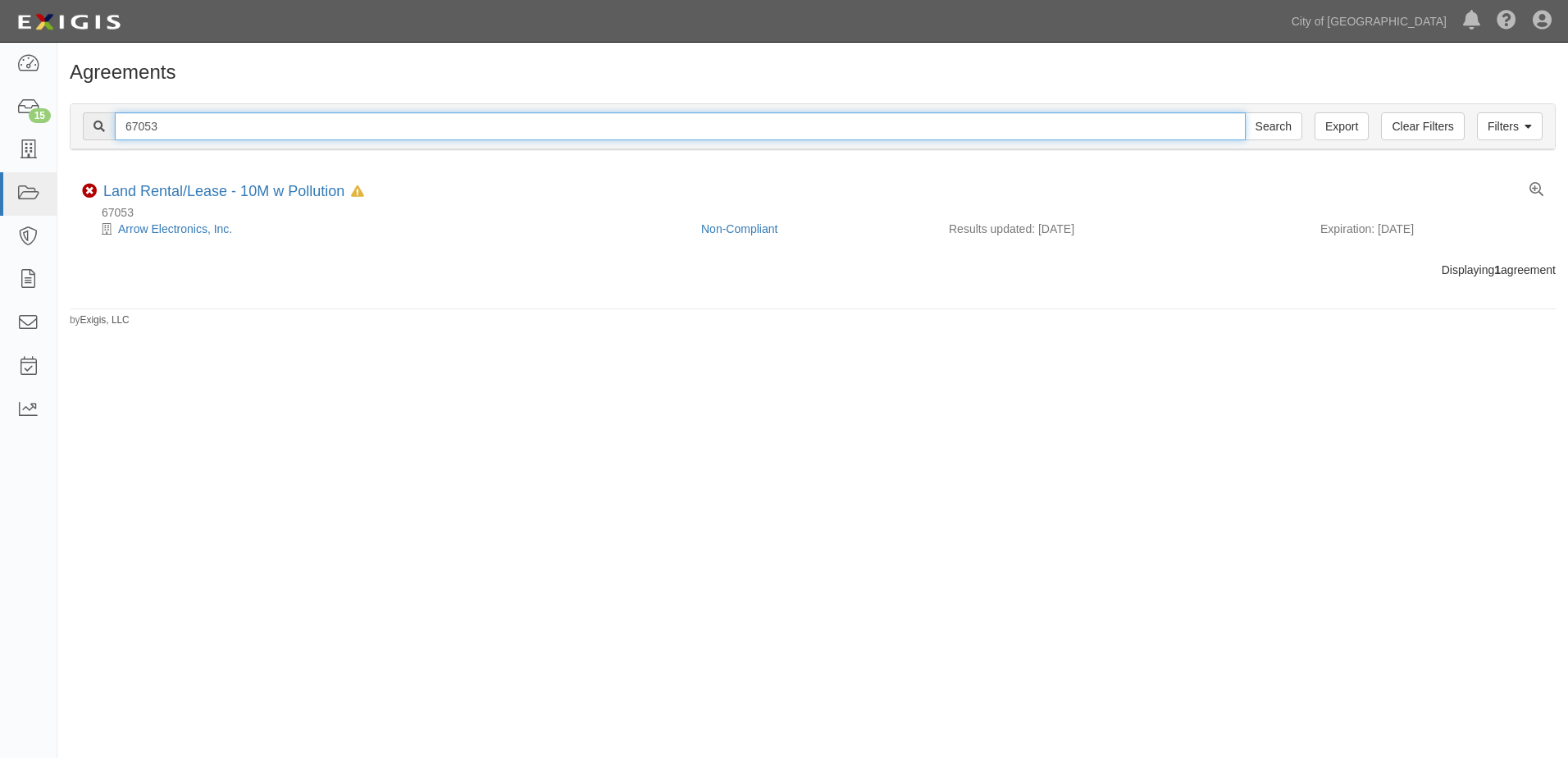
drag, startPoint x: 152, startPoint y: 125, endPoint x: 165, endPoint y: 125, distance: 13.0
click at [156, 125] on input "67053" at bounding box center [680, 126] width 1131 height 28
click at [156, 129] on input "67053" at bounding box center [680, 126] width 1131 height 28
drag, startPoint x: 161, startPoint y: 127, endPoint x: 172, endPoint y: 126, distance: 11.0
click at [162, 127] on input "67053" at bounding box center [680, 126] width 1131 height 28
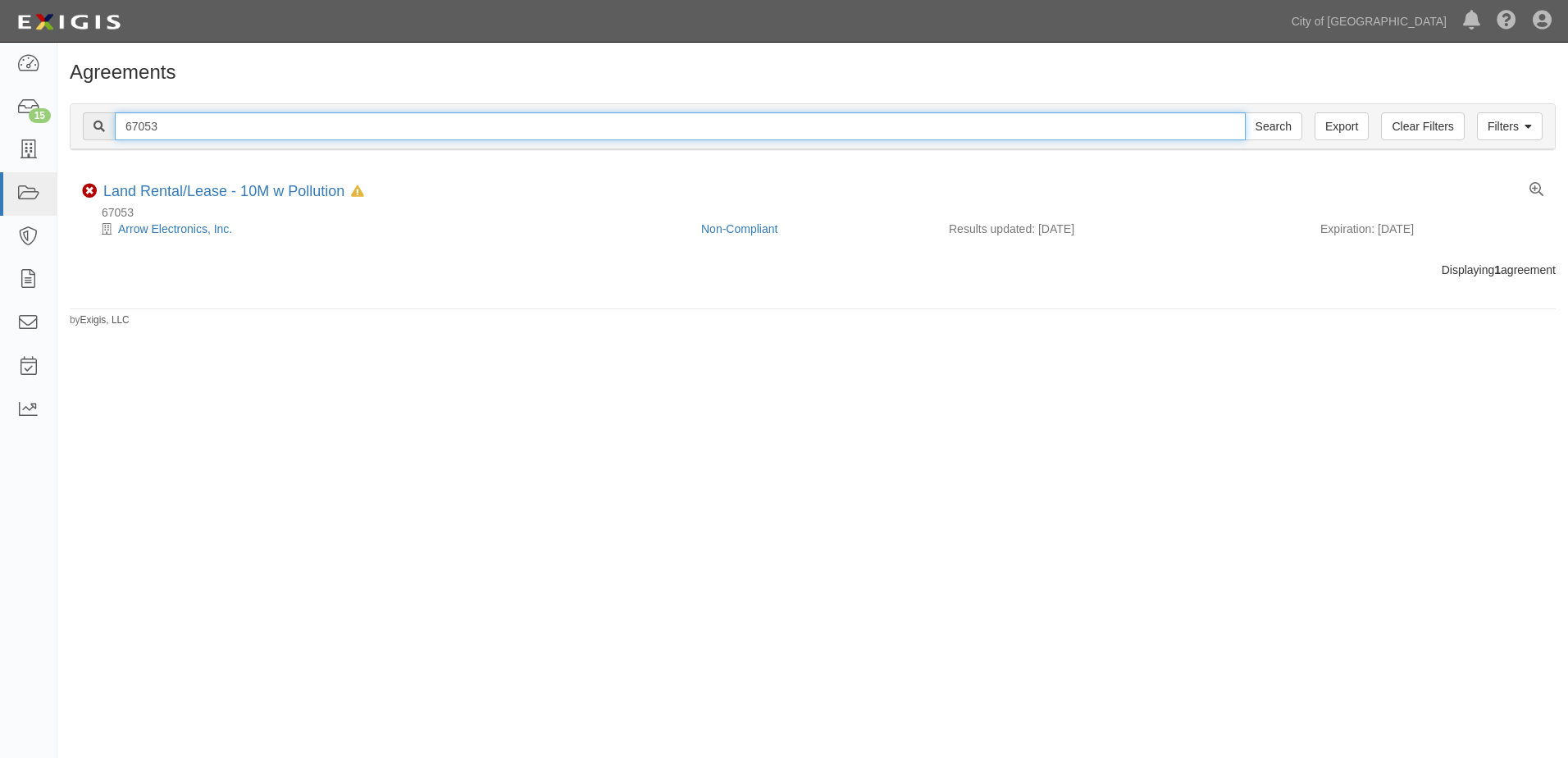
click at [176, 124] on input "67053" at bounding box center [680, 126] width 1131 height 28
click at [195, 125] on input "67053" at bounding box center [680, 126] width 1131 height 28
type input "6"
type input "154169"
click at [1245, 113] on input "Search" at bounding box center [1274, 126] width 58 height 28
